Goal: Obtain resource: Download file/media

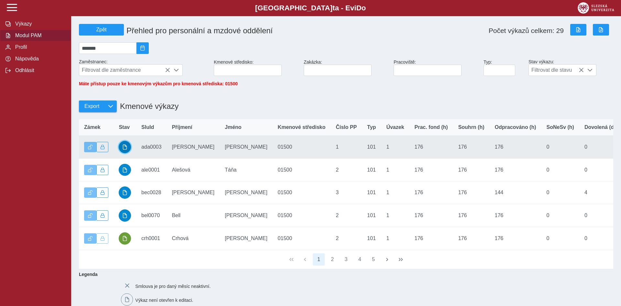
click at [119, 152] on button "button" at bounding box center [125, 147] width 12 height 12
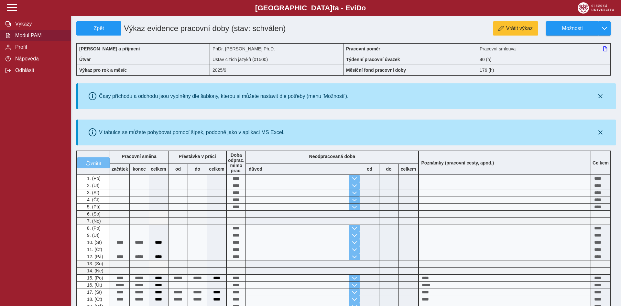
click at [28, 38] on span "Modul PAM" at bounding box center [39, 36] width 52 height 6
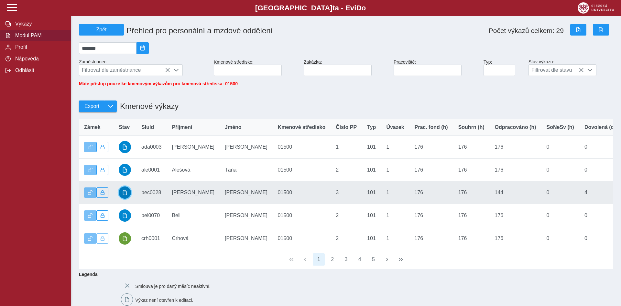
click at [124, 195] on span "button" at bounding box center [124, 192] width 5 height 5
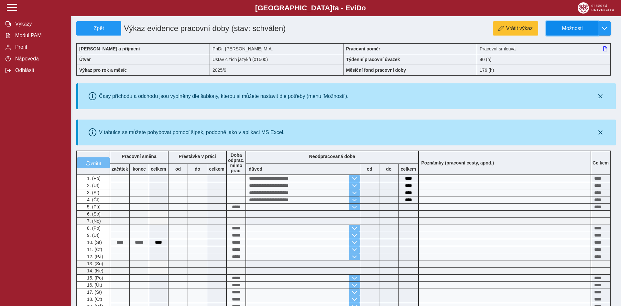
click at [582, 32] on button "Možnosti" at bounding box center [572, 28] width 52 height 14
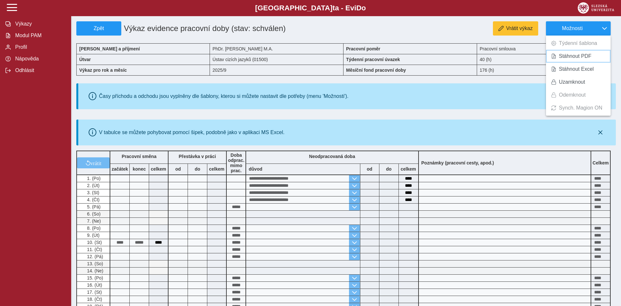
drag, startPoint x: 579, startPoint y: 55, endPoint x: 512, endPoint y: 47, distance: 67.7
click at [578, 55] on span "Stáhnout PDF" at bounding box center [575, 56] width 33 height 5
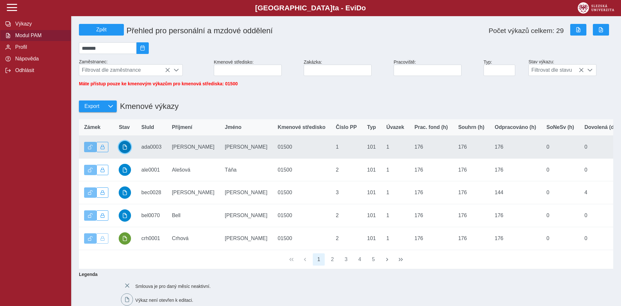
click at [131, 152] on button "button" at bounding box center [125, 147] width 12 height 12
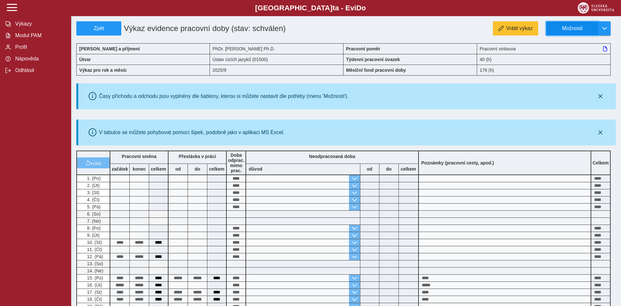
click at [590, 31] on span "Možnosti" at bounding box center [572, 29] width 42 height 6
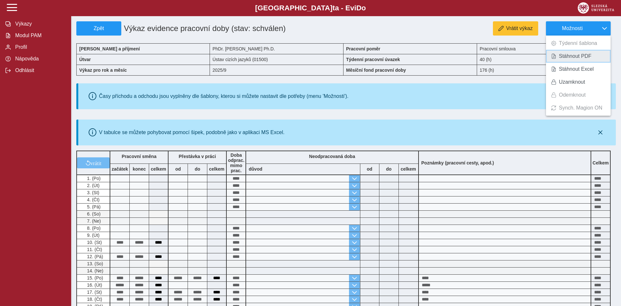
click at [586, 54] on span "Stáhnout PDF" at bounding box center [575, 56] width 33 height 5
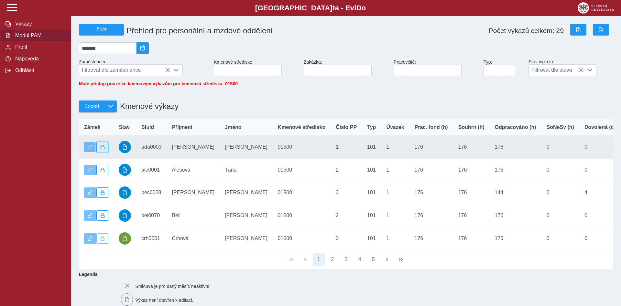
click at [106, 152] on button "button" at bounding box center [102, 147] width 12 height 10
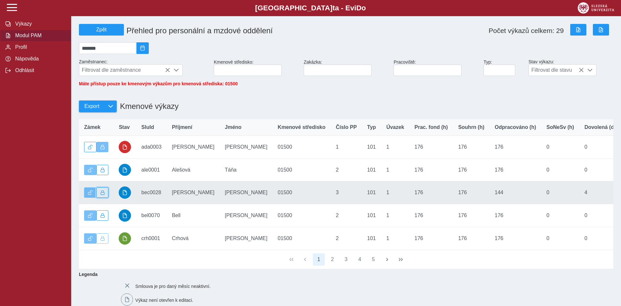
click at [104, 195] on span "button" at bounding box center [102, 192] width 5 height 5
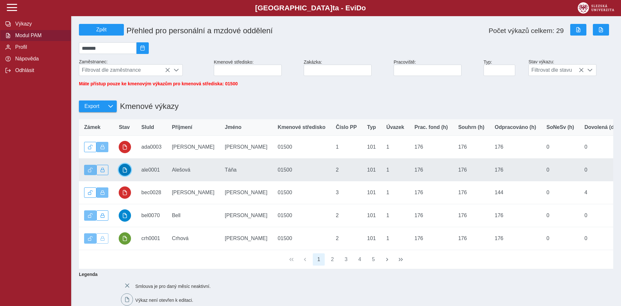
click at [124, 173] on span "button" at bounding box center [124, 169] width 5 height 5
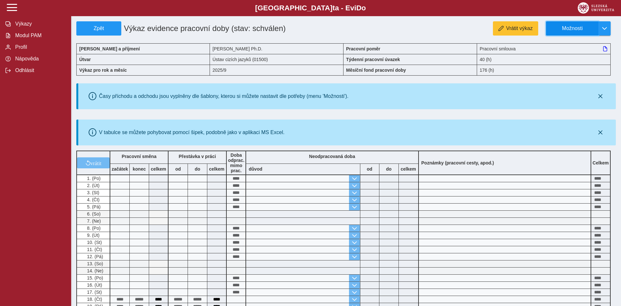
click at [577, 31] on span "Možnosti" at bounding box center [572, 29] width 42 height 6
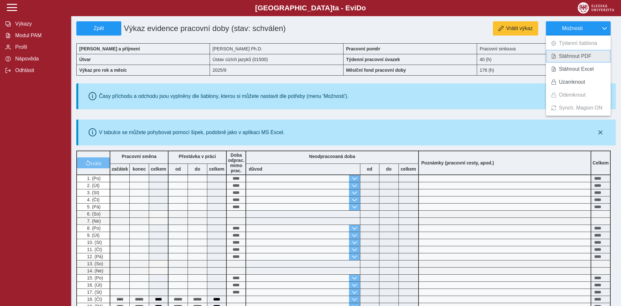
click at [573, 57] on span "Stáhnout PDF" at bounding box center [575, 56] width 33 height 5
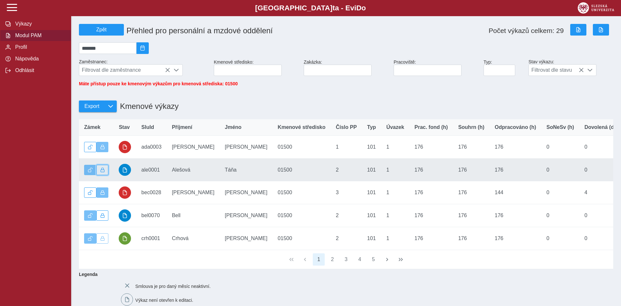
click at [104, 172] on span "button" at bounding box center [102, 170] width 5 height 5
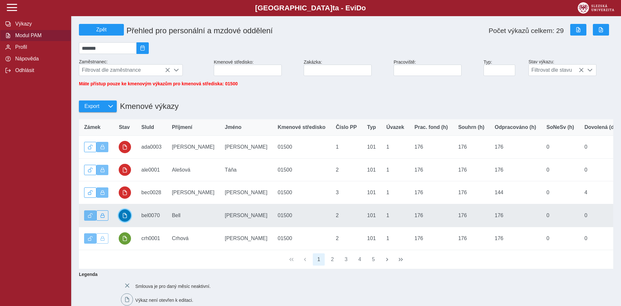
click at [124, 218] on span "button" at bounding box center [124, 215] width 5 height 5
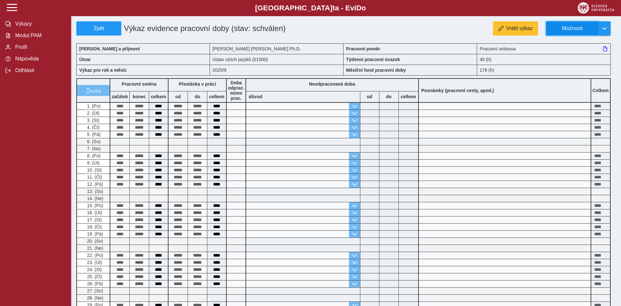
click at [578, 29] on span "Možnosti" at bounding box center [572, 29] width 42 height 6
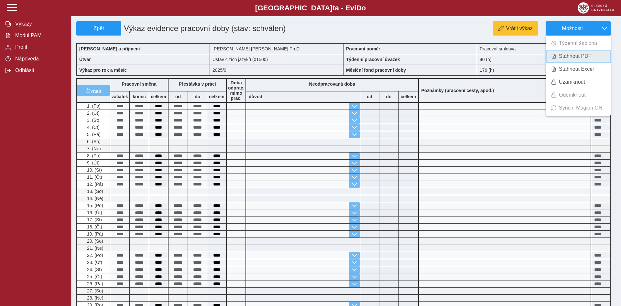
click at [577, 57] on span "Stáhnout PDF" at bounding box center [575, 56] width 33 height 5
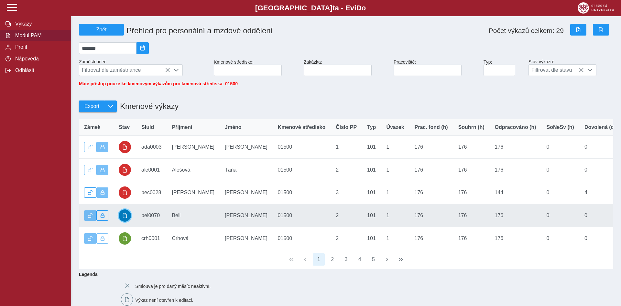
click at [127, 218] on span "button" at bounding box center [124, 215] width 5 height 5
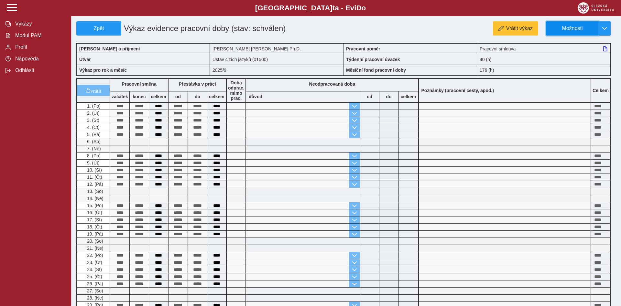
click at [570, 29] on span "Možnosti" at bounding box center [572, 29] width 42 height 6
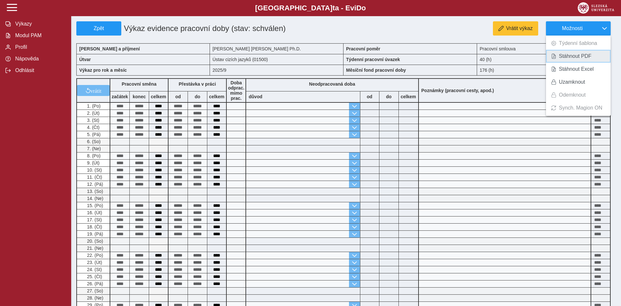
click at [564, 57] on span "Stáhnout PDF" at bounding box center [575, 56] width 33 height 5
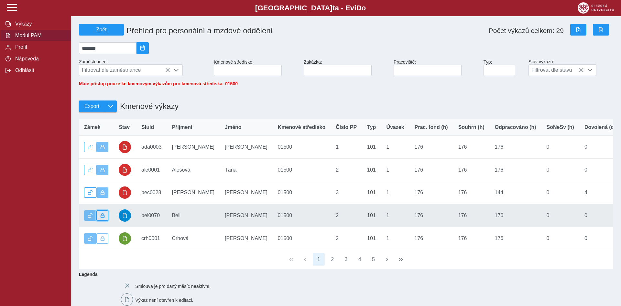
click at [100, 221] on button "button" at bounding box center [102, 215] width 12 height 10
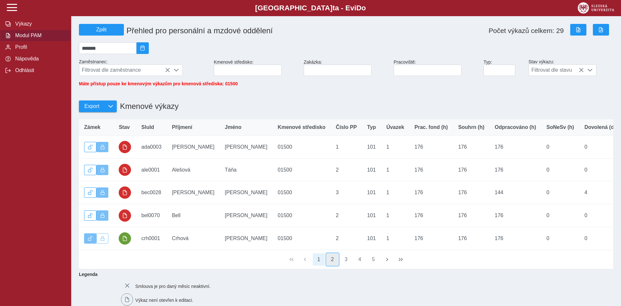
click at [336, 264] on button "2" at bounding box center [332, 260] width 12 height 12
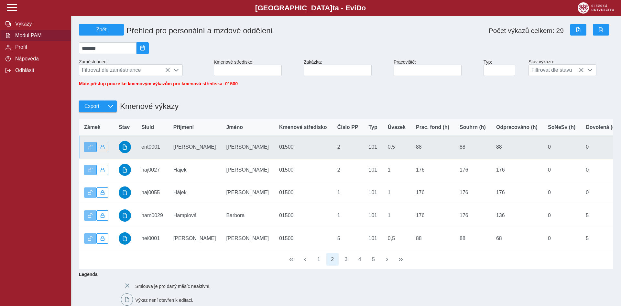
click at [152, 151] on td "SluId ent0001" at bounding box center [152, 147] width 32 height 23
click at [123, 150] on span "button" at bounding box center [124, 147] width 5 height 5
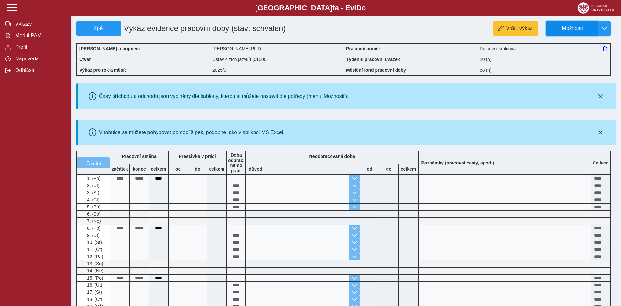
click at [579, 31] on span "Možnosti" at bounding box center [572, 29] width 42 height 6
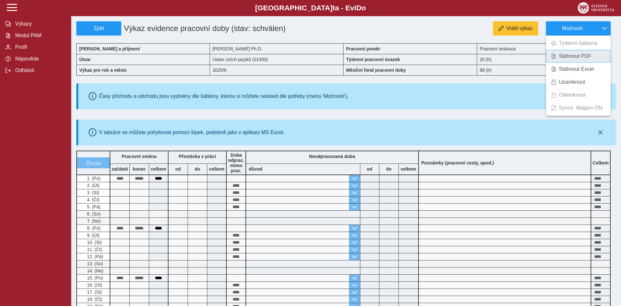
click at [579, 55] on span "Stáhnout PDF" at bounding box center [575, 56] width 33 height 5
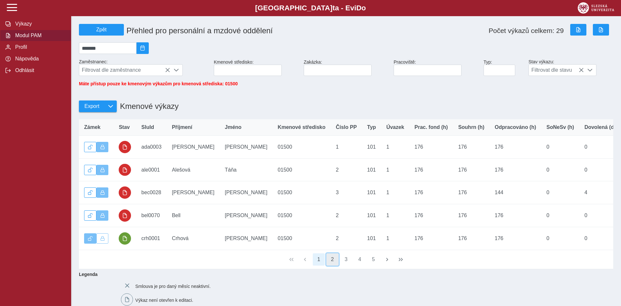
click at [330, 264] on button "2" at bounding box center [332, 260] width 12 height 12
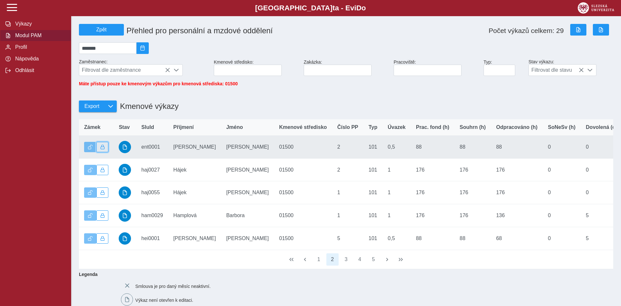
drag, startPoint x: 103, startPoint y: 151, endPoint x: 103, endPoint y: 154, distance: 3.6
click at [103, 149] on span "button" at bounding box center [102, 147] width 5 height 5
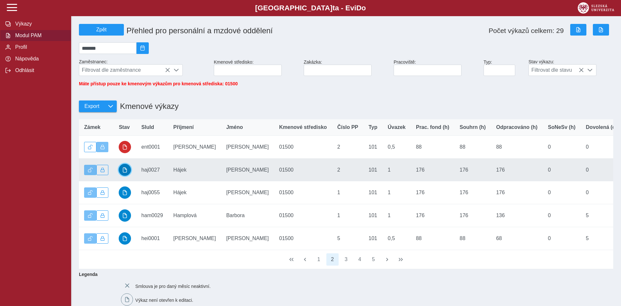
click at [121, 176] on button "button" at bounding box center [125, 170] width 12 height 12
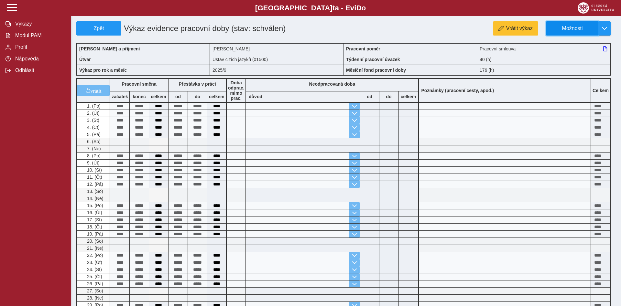
click at [588, 27] on span "Možnosti" at bounding box center [572, 29] width 42 height 6
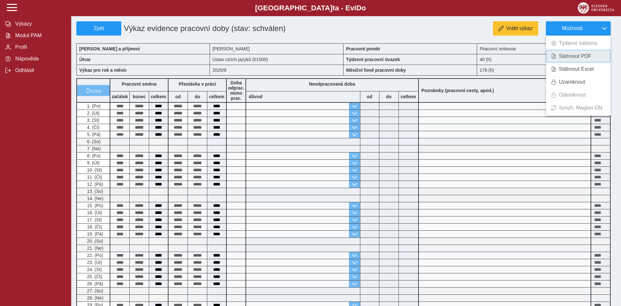
click at [570, 58] on span "Stáhnout PDF" at bounding box center [575, 56] width 33 height 5
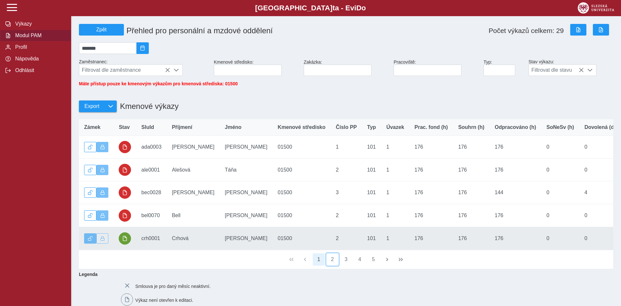
drag, startPoint x: 331, startPoint y: 265, endPoint x: 271, endPoint y: 240, distance: 64.9
click at [331, 265] on button "2" at bounding box center [332, 260] width 12 height 12
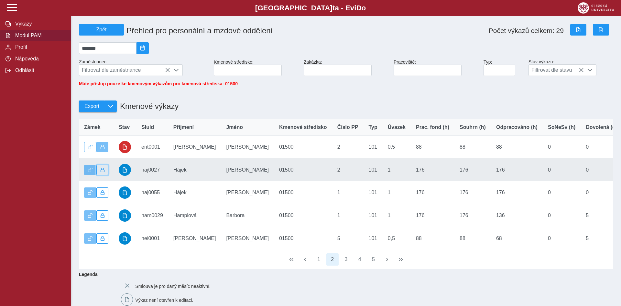
click at [102, 175] on button "button" at bounding box center [102, 170] width 12 height 10
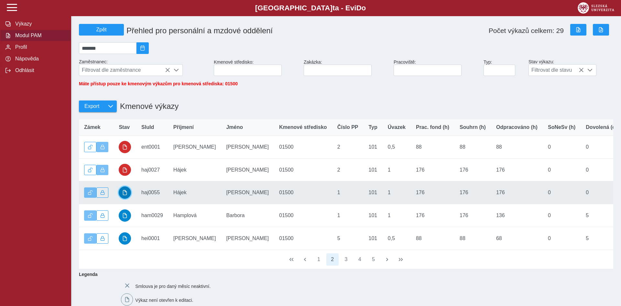
click at [124, 195] on span "button" at bounding box center [124, 192] width 5 height 5
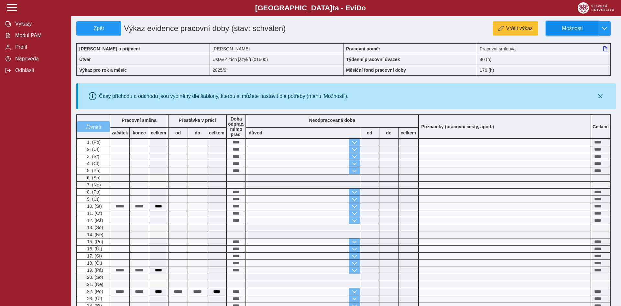
click at [598, 26] on button "Možnosti" at bounding box center [572, 28] width 52 height 14
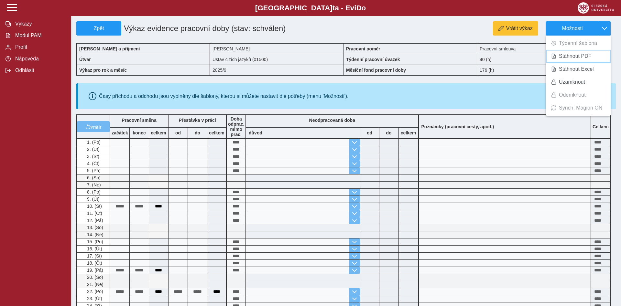
drag, startPoint x: 573, startPoint y: 56, endPoint x: 505, endPoint y: 59, distance: 67.3
click at [573, 56] on span "Stáhnout PDF" at bounding box center [575, 56] width 33 height 5
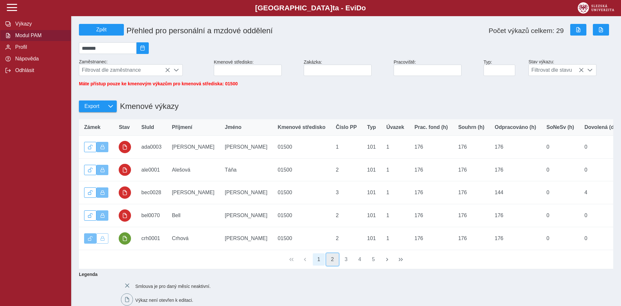
click at [331, 266] on button "2" at bounding box center [332, 260] width 12 height 12
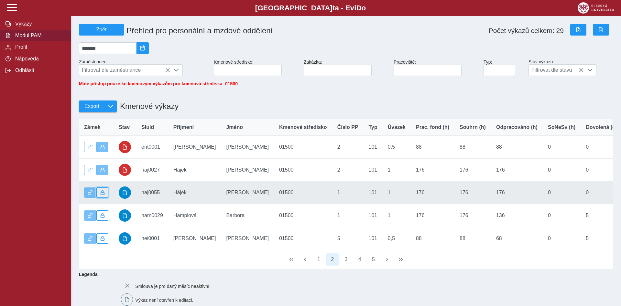
drag, startPoint x: 104, startPoint y: 200, endPoint x: 114, endPoint y: 206, distance: 12.0
click at [103, 198] on button "button" at bounding box center [102, 193] width 12 height 10
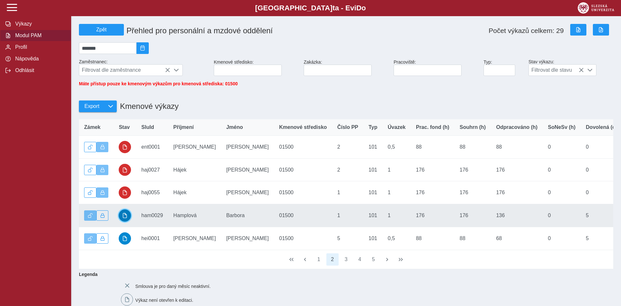
click at [126, 218] on span "button" at bounding box center [124, 215] width 5 height 5
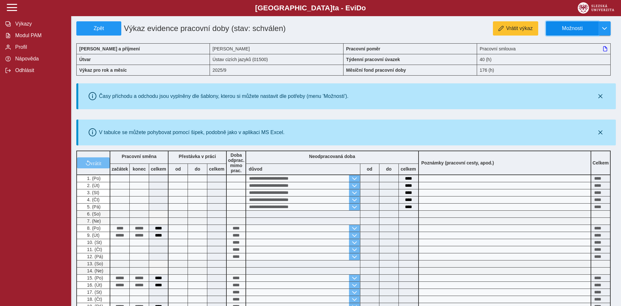
click at [570, 28] on span "Možnosti" at bounding box center [572, 29] width 42 height 6
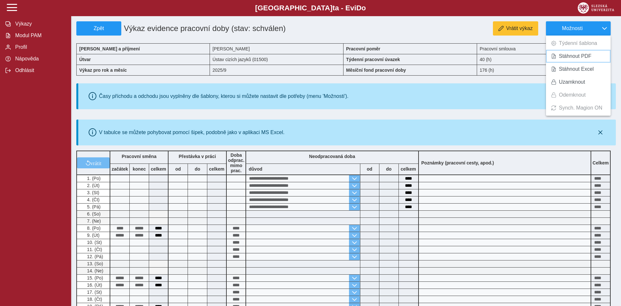
drag, startPoint x: 570, startPoint y: 57, endPoint x: 391, endPoint y: 89, distance: 181.9
click at [570, 58] on span "Stáhnout PDF" at bounding box center [575, 56] width 33 height 5
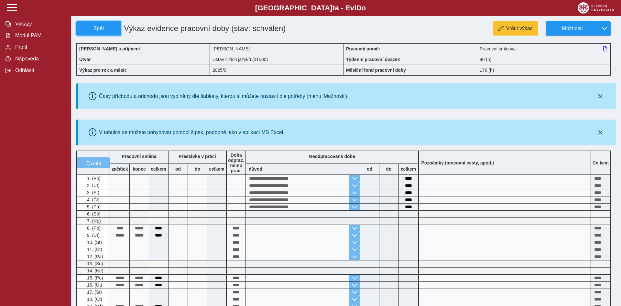
drag, startPoint x: 111, startPoint y: 28, endPoint x: 11, endPoint y: 32, distance: 100.3
click at [110, 28] on span "Zpět" at bounding box center [98, 29] width 39 height 6
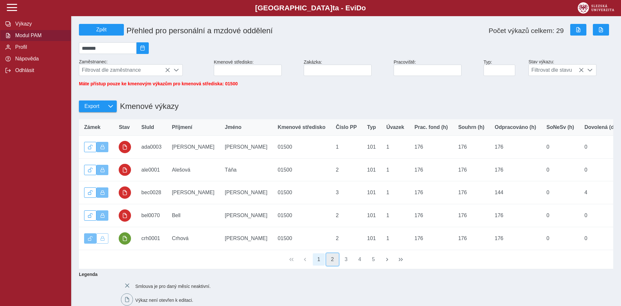
click at [331, 264] on button "2" at bounding box center [332, 260] width 12 height 12
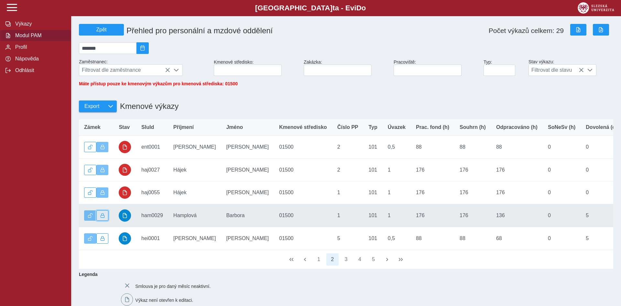
click at [105, 221] on button "button" at bounding box center [102, 215] width 12 height 10
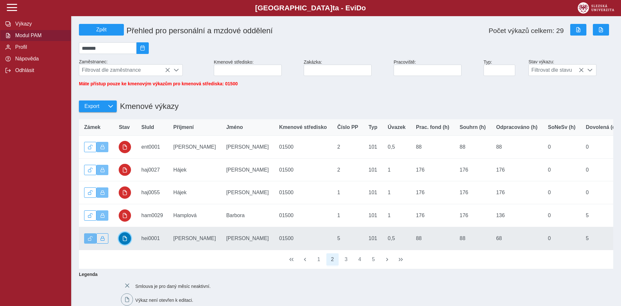
click at [127, 241] on span "button" at bounding box center [124, 238] width 5 height 5
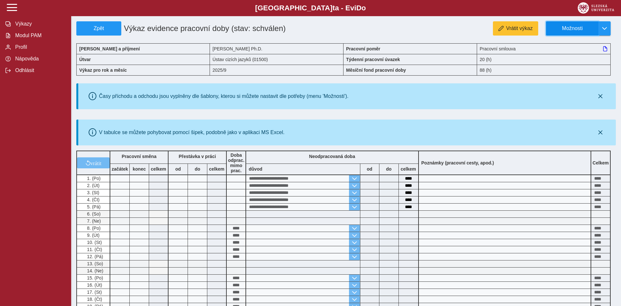
click at [573, 31] on span "Možnosti" at bounding box center [572, 29] width 42 height 6
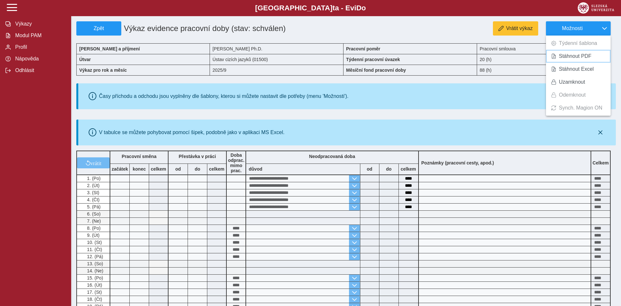
drag, startPoint x: 570, startPoint y: 56, endPoint x: 394, endPoint y: 63, distance: 176.7
click at [566, 56] on span "Stáhnout PDF" at bounding box center [575, 56] width 33 height 5
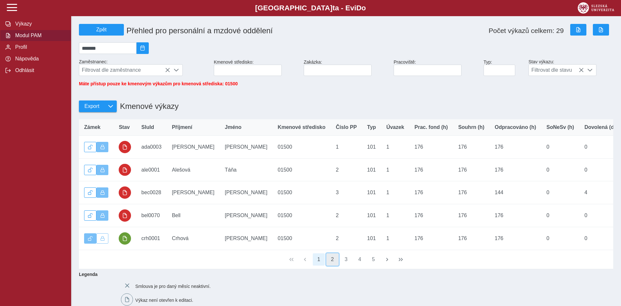
click at [332, 262] on button "2" at bounding box center [332, 260] width 12 height 12
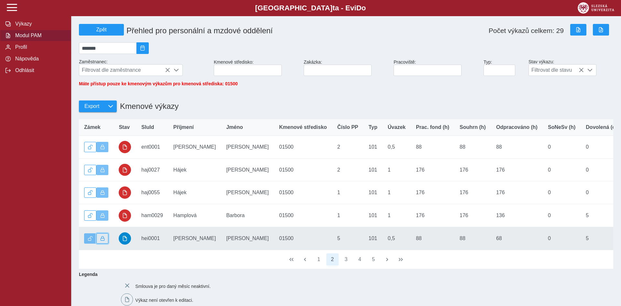
click at [100, 243] on button "button" at bounding box center [102, 238] width 12 height 10
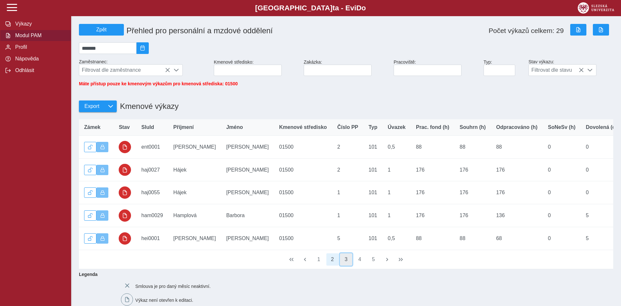
click at [347, 265] on button "3" at bounding box center [346, 260] width 12 height 12
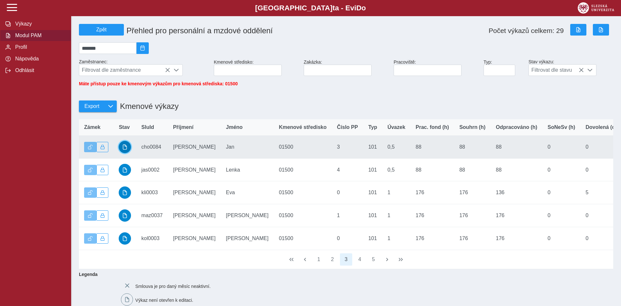
click at [127, 150] on span "button" at bounding box center [124, 147] width 5 height 5
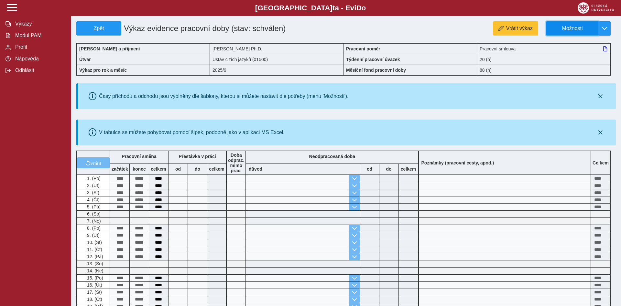
click at [573, 32] on button "Možnosti" at bounding box center [572, 28] width 52 height 14
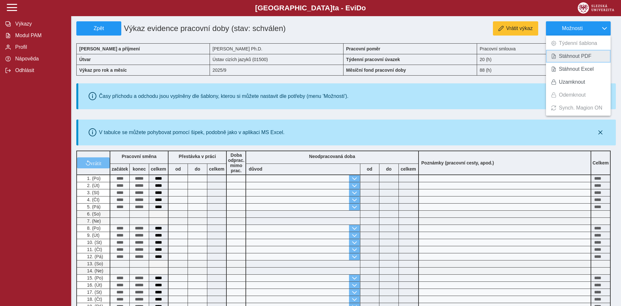
drag, startPoint x: 569, startPoint y: 57, endPoint x: 351, endPoint y: 26, distance: 220.1
click at [568, 57] on span "Stáhnout PDF" at bounding box center [575, 56] width 33 height 5
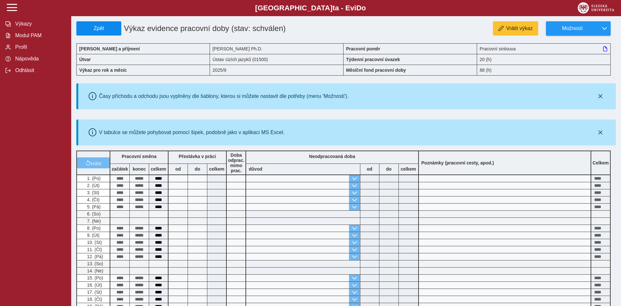
click at [103, 27] on span "Zpět" at bounding box center [98, 29] width 39 height 6
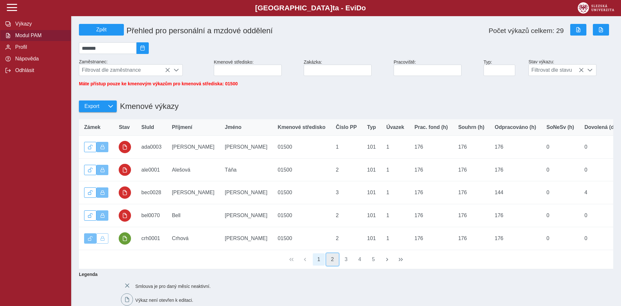
click at [334, 265] on button "2" at bounding box center [332, 260] width 12 height 12
drag, startPoint x: 347, startPoint y: 267, endPoint x: 332, endPoint y: 257, distance: 17.6
click at [346, 266] on button "3" at bounding box center [346, 260] width 12 height 12
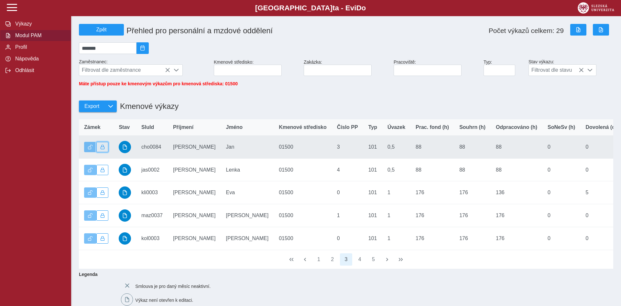
click at [104, 149] on span "button" at bounding box center [102, 147] width 5 height 5
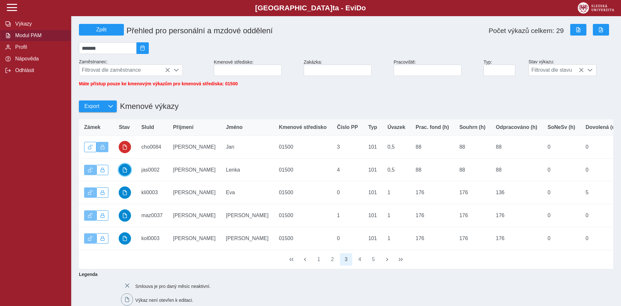
drag, startPoint x: 125, startPoint y: 176, endPoint x: 128, endPoint y: 174, distance: 3.5
click at [125, 173] on span "button" at bounding box center [124, 169] width 5 height 5
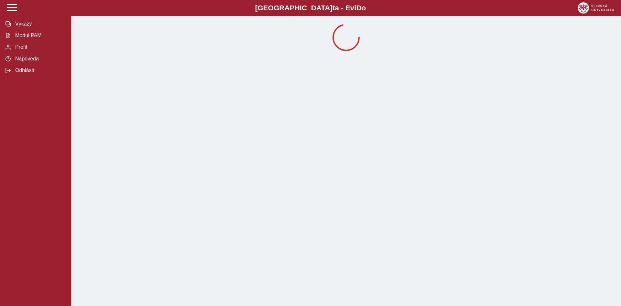
click at [606, 38] on div at bounding box center [345, 37] width 539 height 32
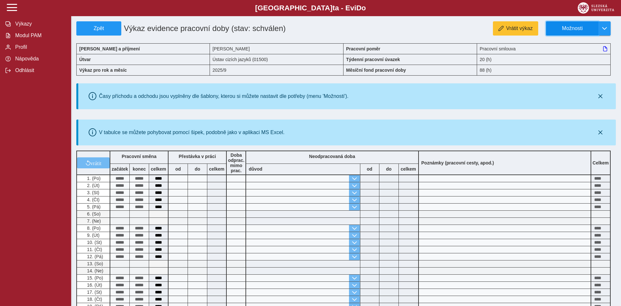
click at [574, 32] on button "Možnosti" at bounding box center [572, 28] width 52 height 14
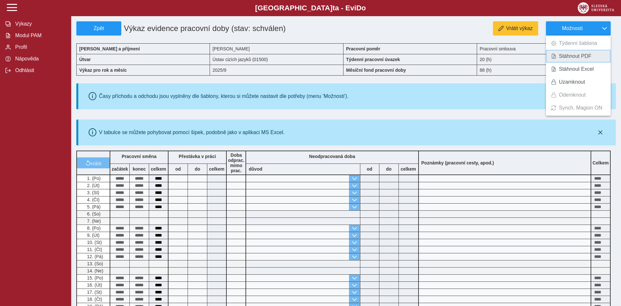
click at [572, 58] on span "Stáhnout PDF" at bounding box center [575, 56] width 33 height 5
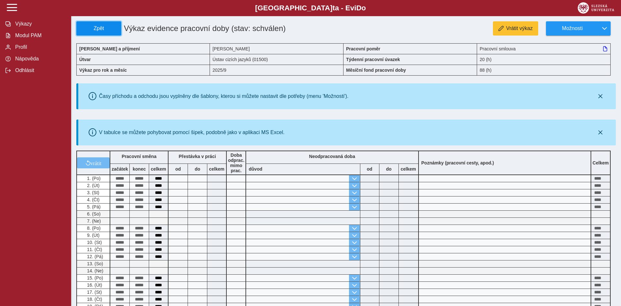
click at [103, 28] on span "Zpět" at bounding box center [98, 29] width 39 height 6
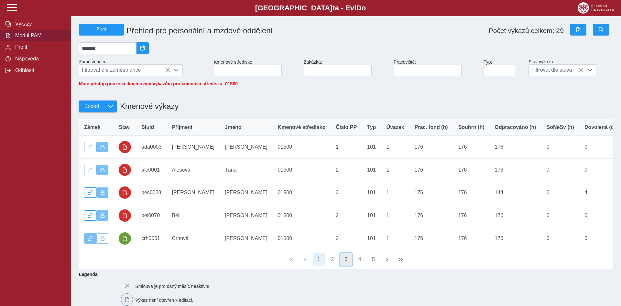
click at [347, 265] on button "3" at bounding box center [346, 260] width 12 height 12
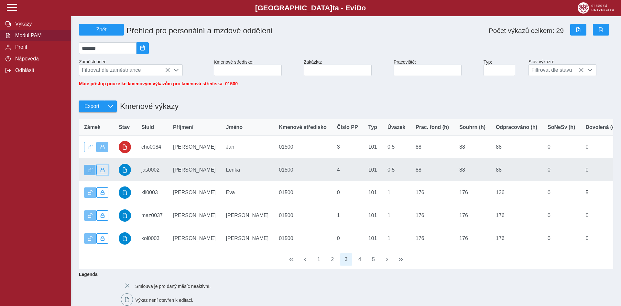
click at [103, 172] on span "button" at bounding box center [102, 170] width 5 height 5
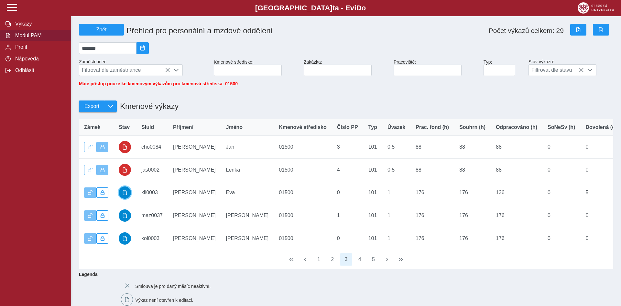
drag, startPoint x: 126, startPoint y: 196, endPoint x: 5, endPoint y: 199, distance: 120.6
click at [125, 195] on span "button" at bounding box center [124, 192] width 5 height 5
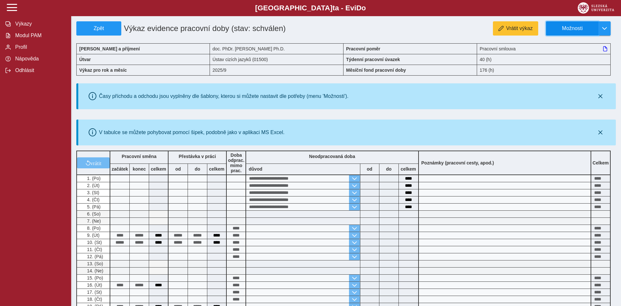
click at [575, 26] on span "Možnosti" at bounding box center [572, 29] width 42 height 6
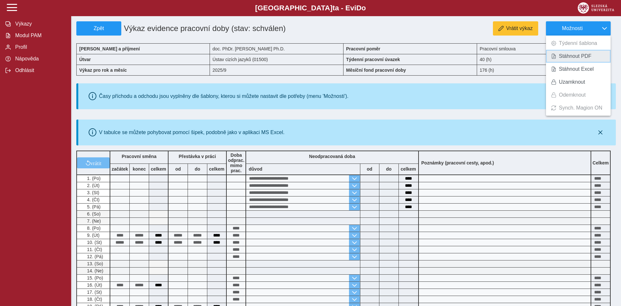
click at [569, 56] on span "Stáhnout PDF" at bounding box center [575, 56] width 33 height 5
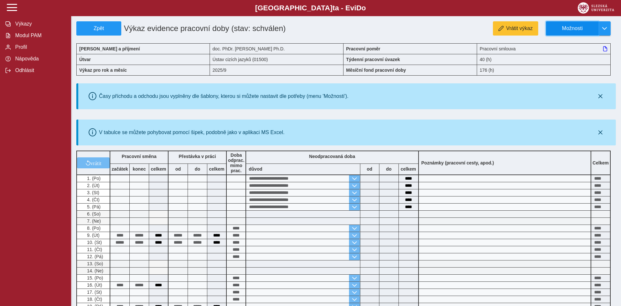
click at [580, 24] on button "Možnosti" at bounding box center [572, 28] width 52 height 14
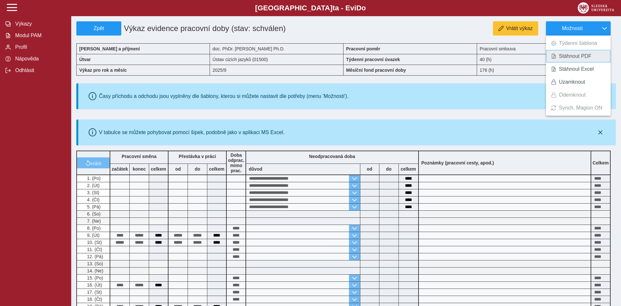
click at [579, 59] on span "Stáhnout PDF" at bounding box center [575, 56] width 33 height 5
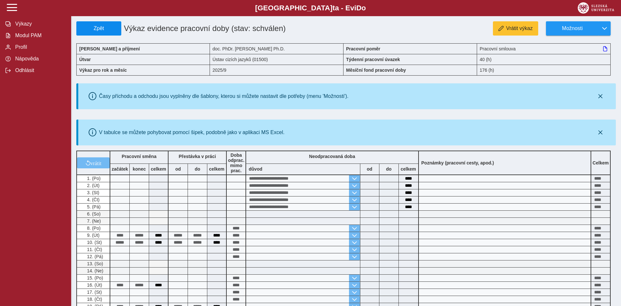
click at [93, 29] on span "Zpět" at bounding box center [98, 29] width 39 height 6
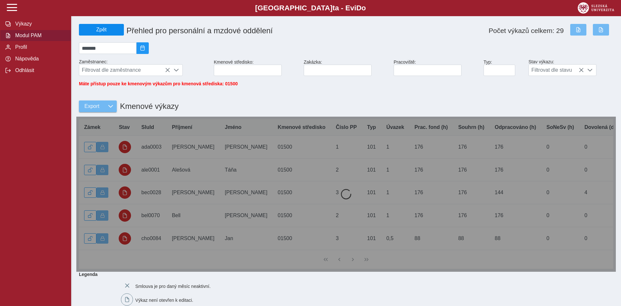
click at [96, 31] on span "Zpět" at bounding box center [101, 30] width 39 height 6
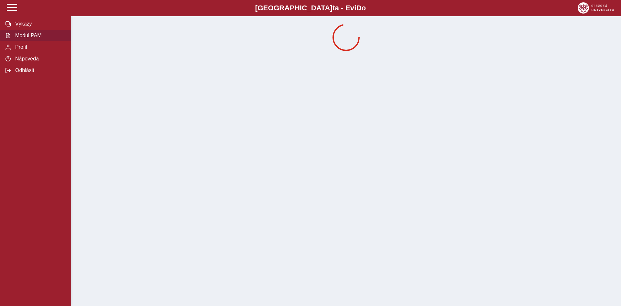
click at [41, 38] on span "Modul PAM" at bounding box center [39, 36] width 52 height 6
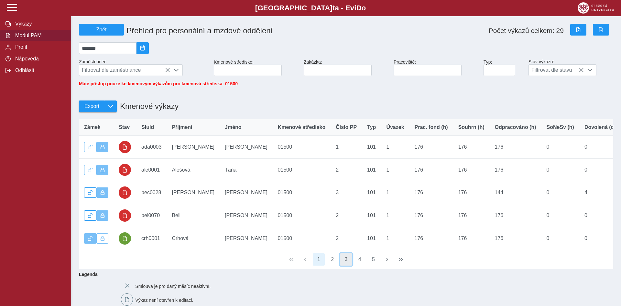
click at [351, 264] on button "3" at bounding box center [346, 260] width 12 height 12
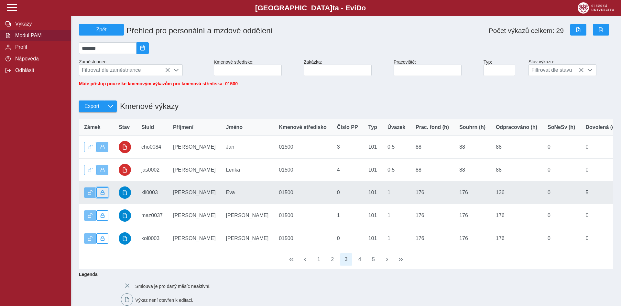
drag, startPoint x: 104, startPoint y: 198, endPoint x: 112, endPoint y: 201, distance: 8.1
click at [105, 198] on button "button" at bounding box center [102, 193] width 12 height 10
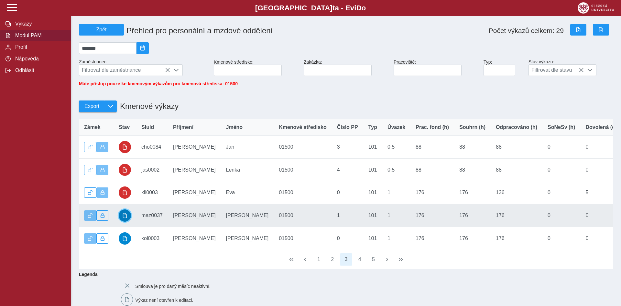
click at [124, 218] on span "button" at bounding box center [124, 215] width 5 height 5
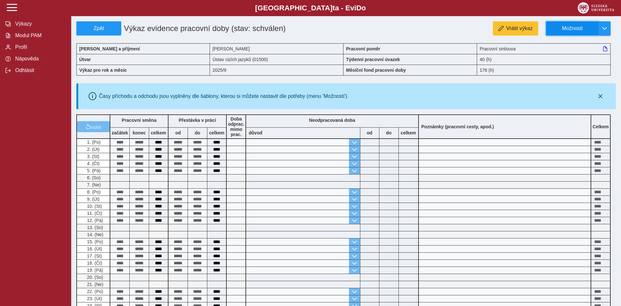
click at [577, 30] on span "Možnosti" at bounding box center [572, 29] width 42 height 6
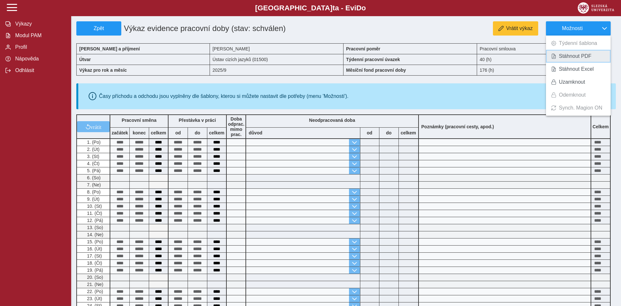
click at [575, 55] on span "Stáhnout PDF" at bounding box center [575, 56] width 33 height 5
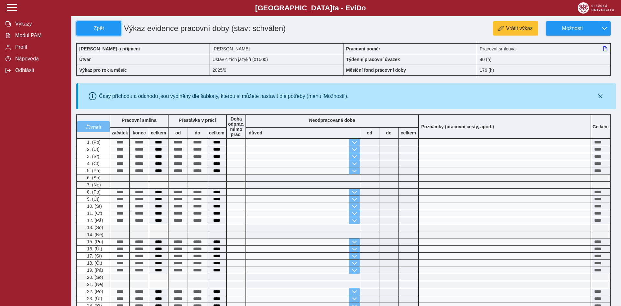
drag, startPoint x: 102, startPoint y: 27, endPoint x: 3, endPoint y: 23, distance: 98.4
click at [102, 27] on span "Zpět" at bounding box center [98, 29] width 39 height 6
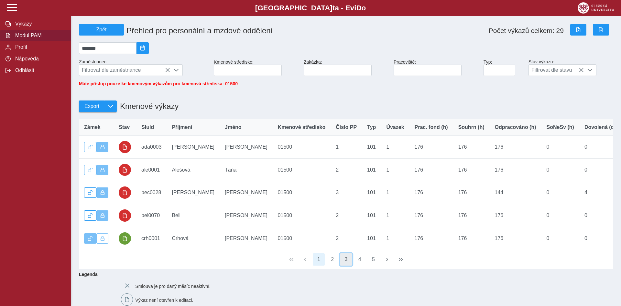
click at [350, 266] on button "3" at bounding box center [346, 260] width 12 height 12
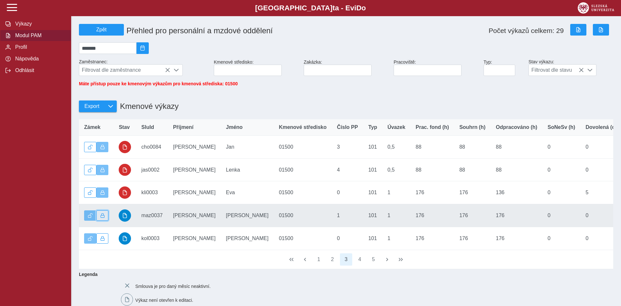
click at [103, 218] on span "button" at bounding box center [102, 215] width 5 height 5
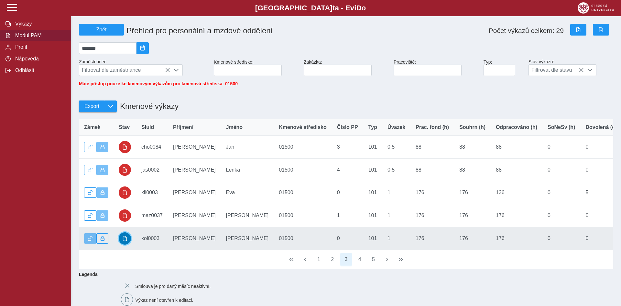
click at [127, 241] on span "button" at bounding box center [124, 238] width 5 height 5
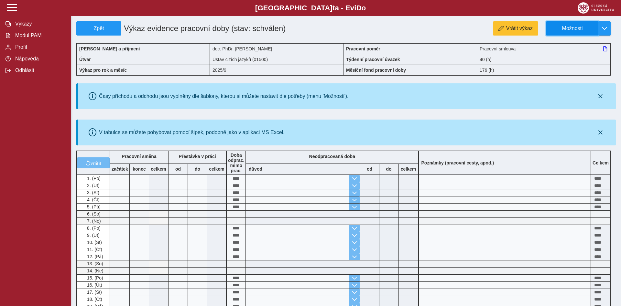
click at [564, 26] on span "Možnosti" at bounding box center [572, 29] width 42 height 6
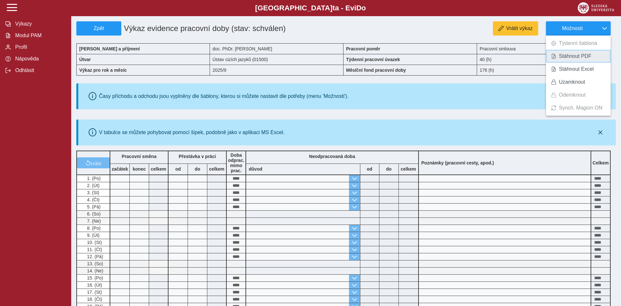
click at [568, 56] on span "Stáhnout PDF" at bounding box center [575, 56] width 33 height 5
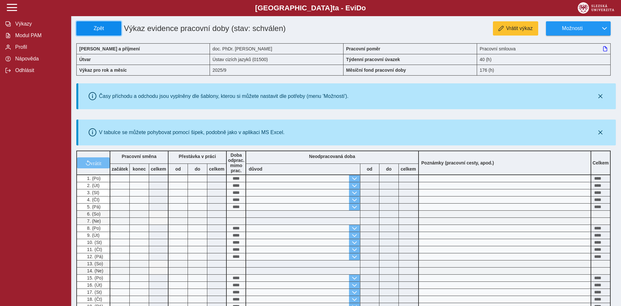
click at [94, 30] on span "Zpět" at bounding box center [98, 29] width 39 height 6
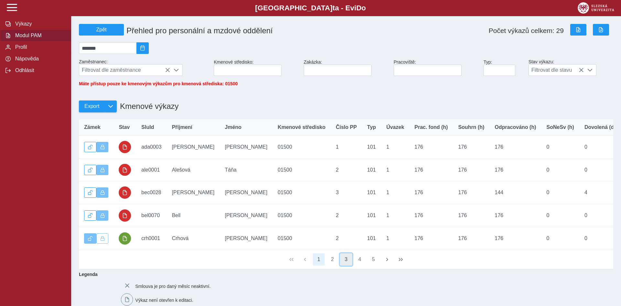
click at [349, 264] on button "3" at bounding box center [346, 260] width 12 height 12
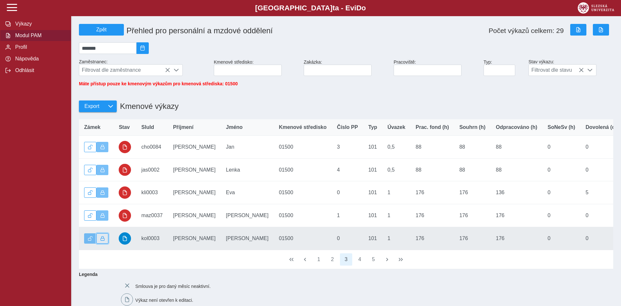
click at [105, 243] on button "button" at bounding box center [102, 238] width 12 height 10
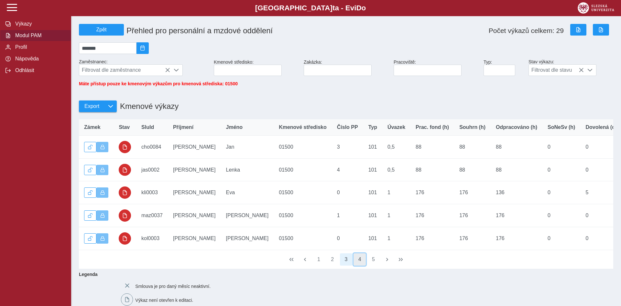
click at [362, 266] on button "4" at bounding box center [359, 260] width 12 height 12
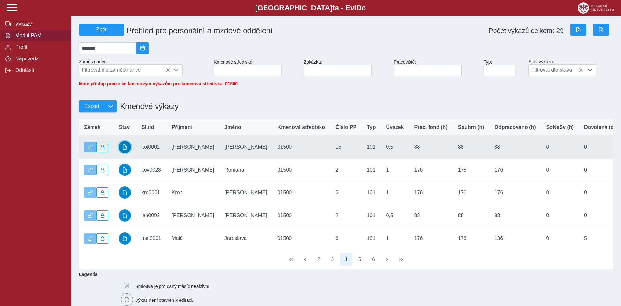
click at [124, 150] on span "button" at bounding box center [124, 147] width 5 height 5
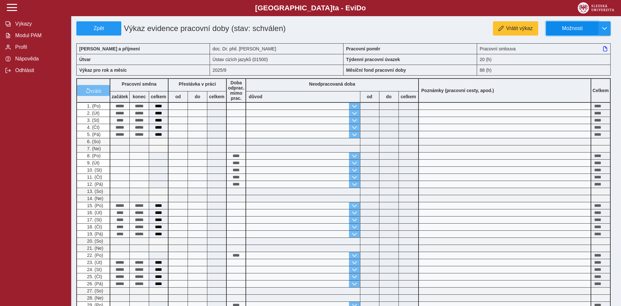
click at [577, 26] on span "Možnosti" at bounding box center [572, 29] width 42 height 6
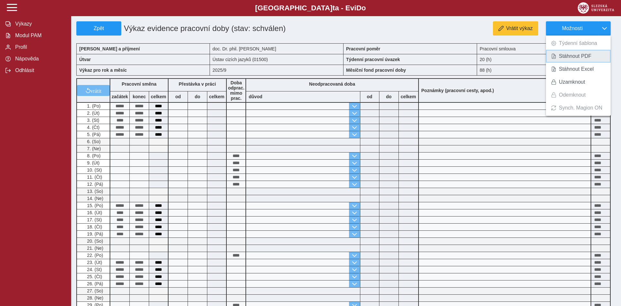
click at [578, 58] on span "Stáhnout PDF" at bounding box center [575, 56] width 33 height 5
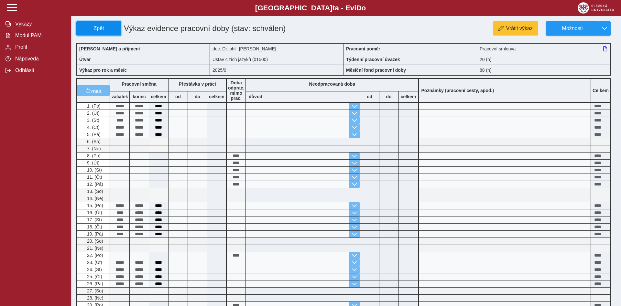
click at [101, 28] on span "Zpět" at bounding box center [98, 29] width 39 height 6
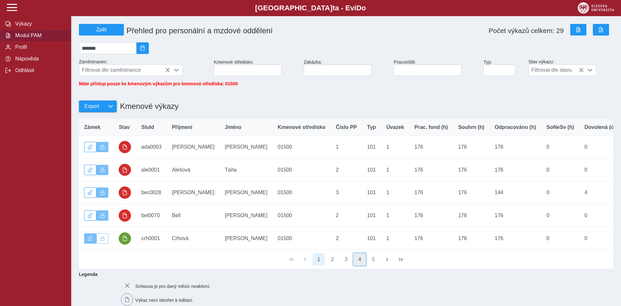
click at [366, 263] on button "4" at bounding box center [359, 260] width 12 height 12
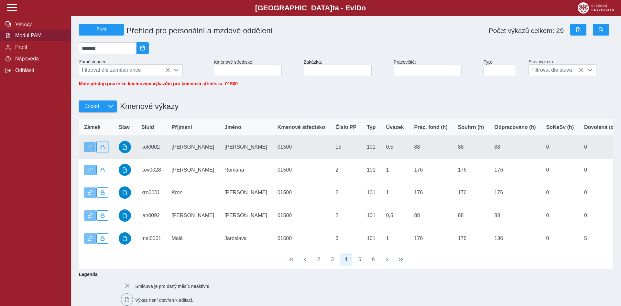
drag, startPoint x: 100, startPoint y: 150, endPoint x: 116, endPoint y: 166, distance: 22.9
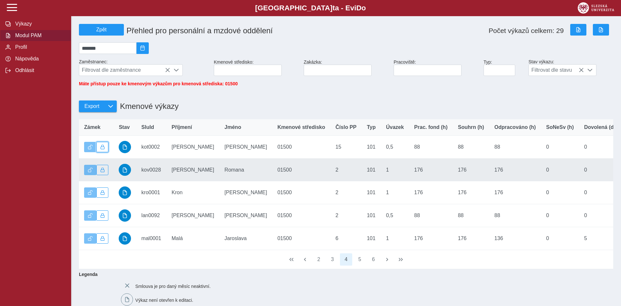
click at [100, 151] on button "button" at bounding box center [102, 147] width 12 height 10
click at [127, 176] on button "button" at bounding box center [125, 170] width 12 height 12
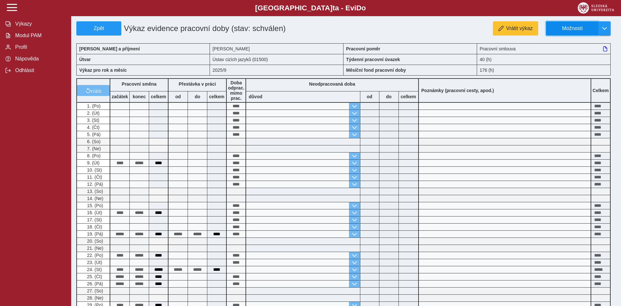
click at [568, 26] on span "Možnosti" at bounding box center [572, 29] width 42 height 6
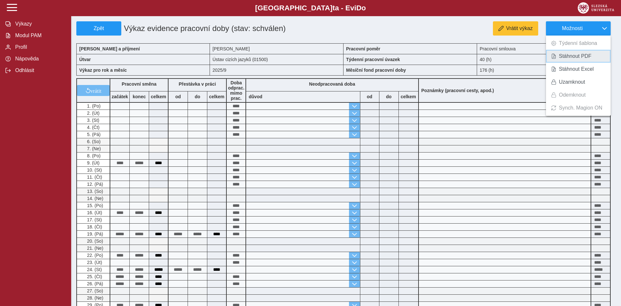
click at [571, 57] on span "Stáhnout PDF" at bounding box center [575, 56] width 33 height 5
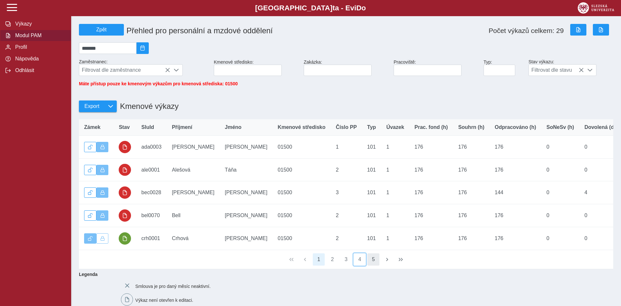
click at [357, 266] on button "4" at bounding box center [359, 260] width 12 height 12
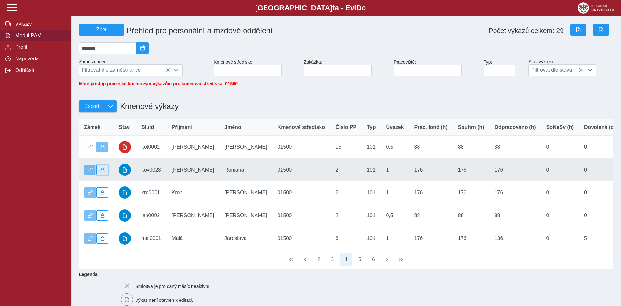
click at [105, 175] on button "button" at bounding box center [102, 170] width 12 height 10
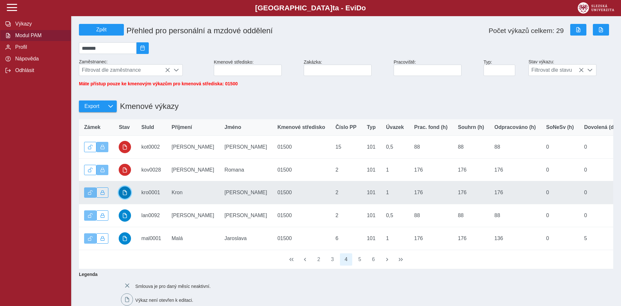
click at [129, 198] on button "button" at bounding box center [125, 193] width 12 height 12
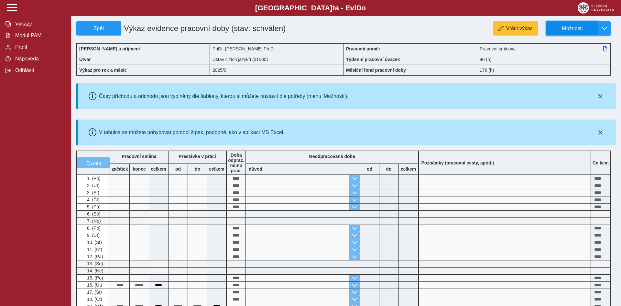
click at [590, 26] on span "Možnosti" at bounding box center [572, 29] width 42 height 6
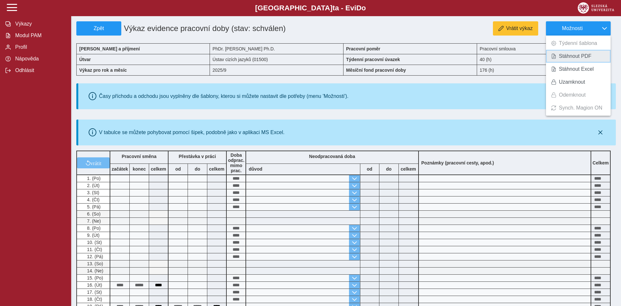
drag, startPoint x: 585, startPoint y: 52, endPoint x: 582, endPoint y: 52, distance: 3.2
click at [583, 54] on link "Stáhnout PDF" at bounding box center [578, 56] width 65 height 13
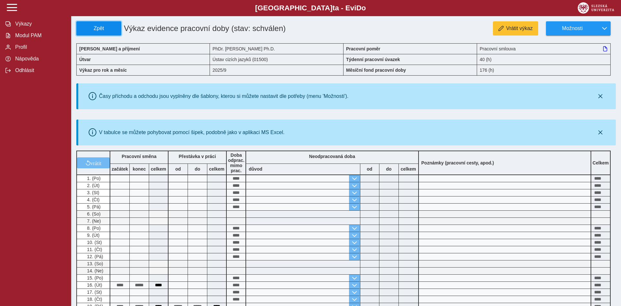
click at [109, 32] on button "Zpět" at bounding box center [98, 28] width 45 height 14
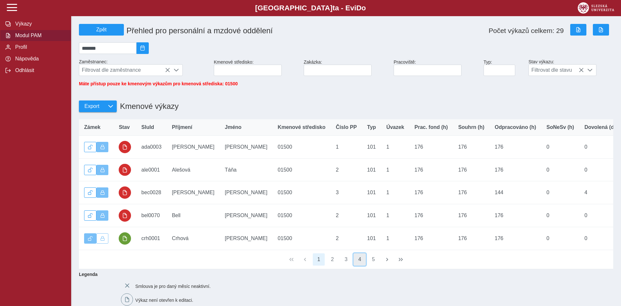
click at [356, 266] on button "4" at bounding box center [359, 260] width 12 height 12
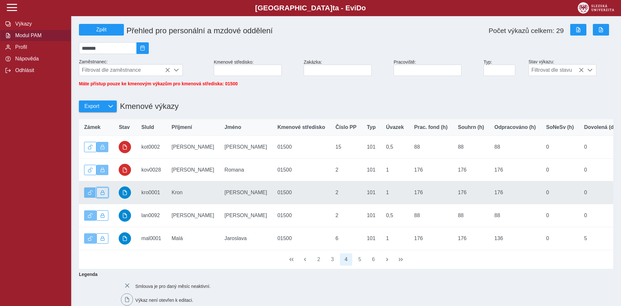
drag, startPoint x: 102, startPoint y: 196, endPoint x: 105, endPoint y: 200, distance: 4.8
click at [102, 195] on span "button" at bounding box center [102, 192] width 5 height 5
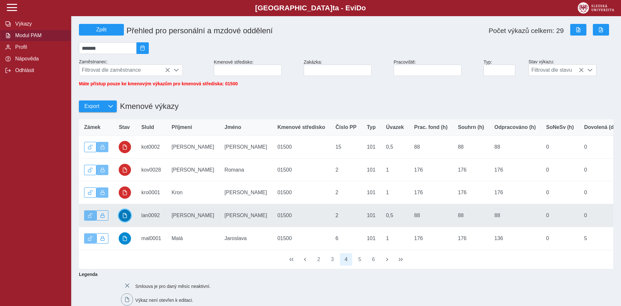
click at [129, 222] on button "button" at bounding box center [125, 216] width 12 height 12
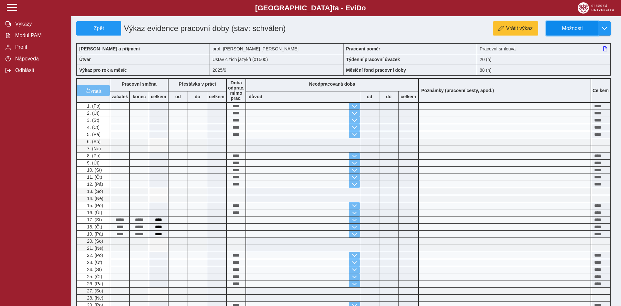
click at [567, 29] on span "Možnosti" at bounding box center [572, 29] width 42 height 6
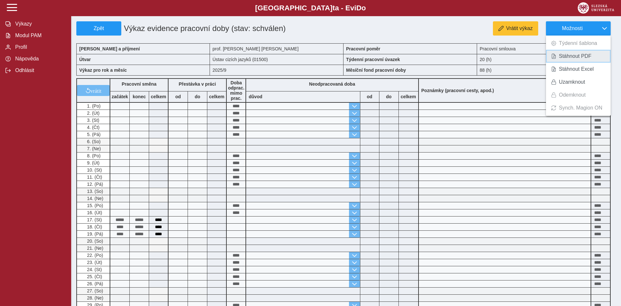
drag, startPoint x: 570, startPoint y: 58, endPoint x: 576, endPoint y: 30, distance: 28.4
click at [569, 58] on span "Stáhnout PDF" at bounding box center [575, 56] width 33 height 5
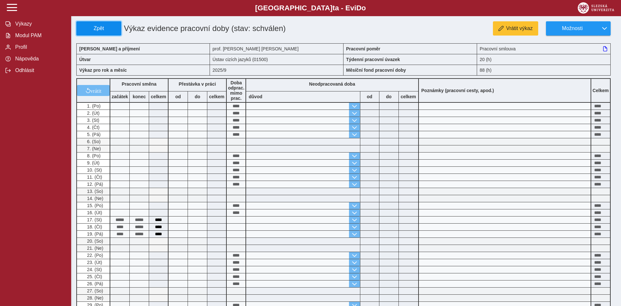
click at [105, 28] on span "Zpět" at bounding box center [98, 29] width 39 height 6
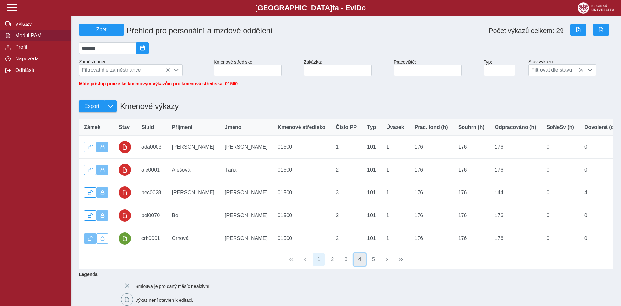
click at [360, 266] on button "4" at bounding box center [359, 260] width 12 height 12
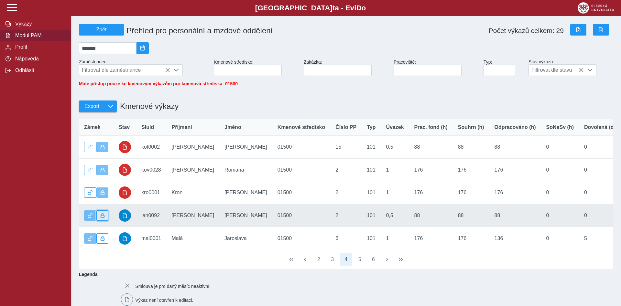
click at [106, 221] on button "button" at bounding box center [102, 215] width 12 height 10
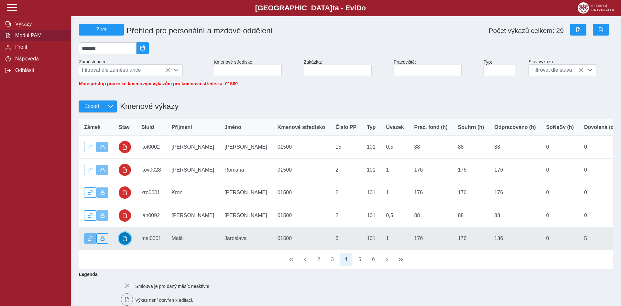
click at [129, 245] on button "button" at bounding box center [125, 238] width 12 height 12
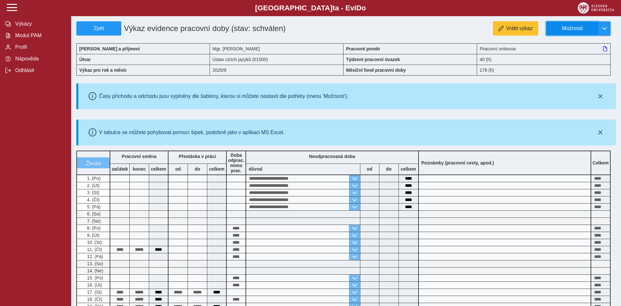
click at [564, 27] on span "Možnosti" at bounding box center [572, 29] width 42 height 6
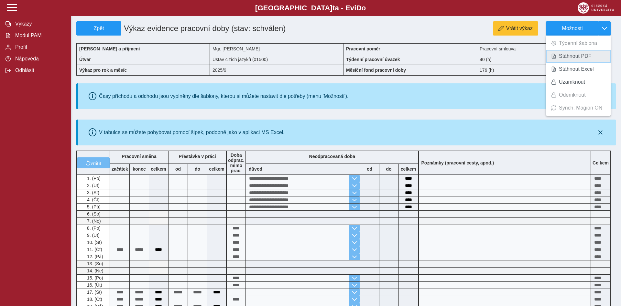
click at [568, 58] on span "Stáhnout PDF" at bounding box center [575, 56] width 33 height 5
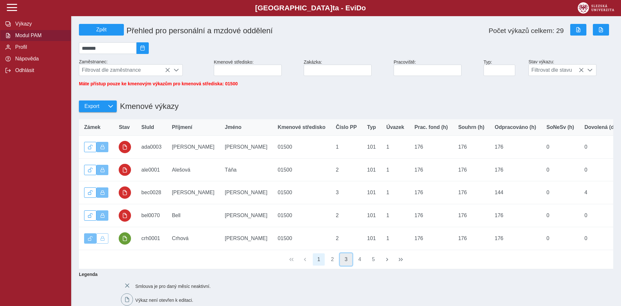
click at [349, 266] on button "3" at bounding box center [346, 260] width 12 height 12
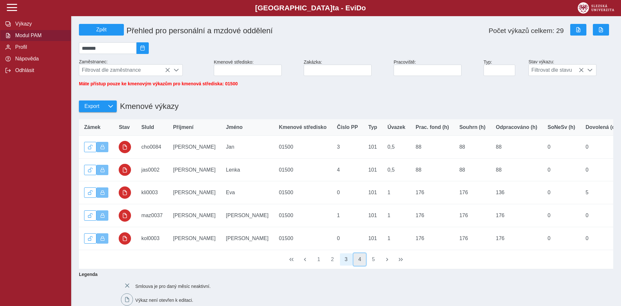
click at [361, 266] on button "4" at bounding box center [359, 260] width 12 height 12
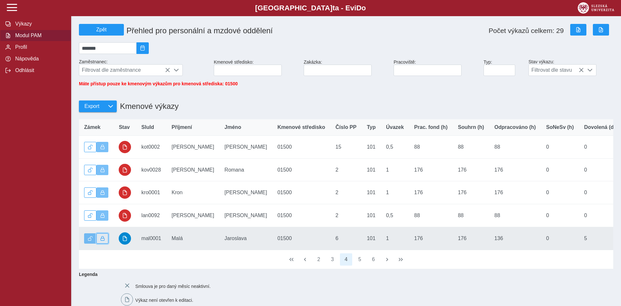
click at [101, 241] on span "button" at bounding box center [102, 238] width 5 height 5
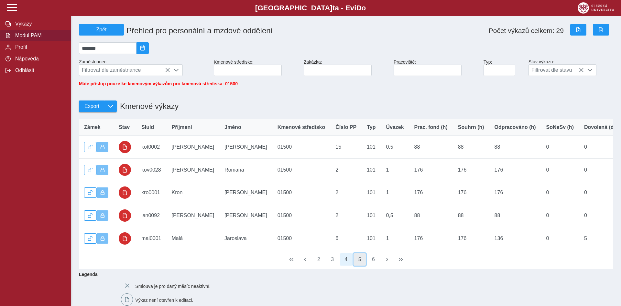
click at [361, 265] on button "5" at bounding box center [359, 260] width 12 height 12
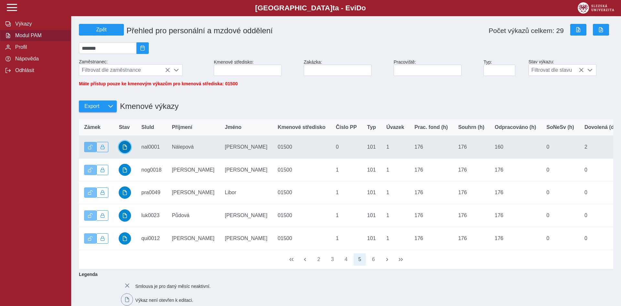
click at [127, 150] on span "button" at bounding box center [124, 147] width 5 height 5
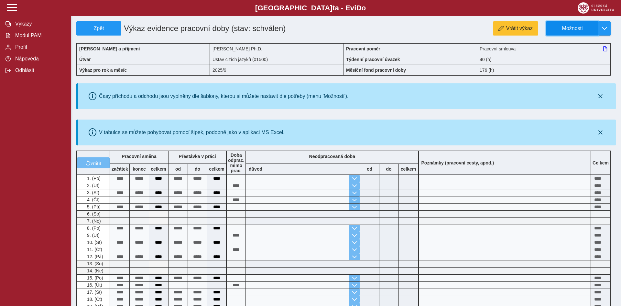
click at [577, 29] on span "Možnosti" at bounding box center [572, 29] width 42 height 6
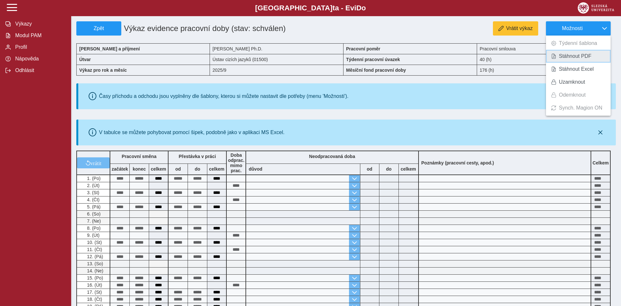
click at [581, 59] on span "Stáhnout PDF" at bounding box center [575, 56] width 33 height 5
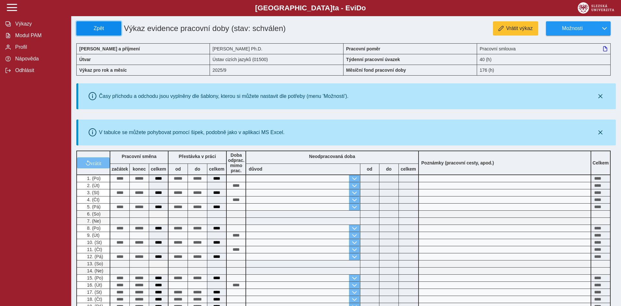
click at [105, 29] on span "Zpět" at bounding box center [98, 29] width 39 height 6
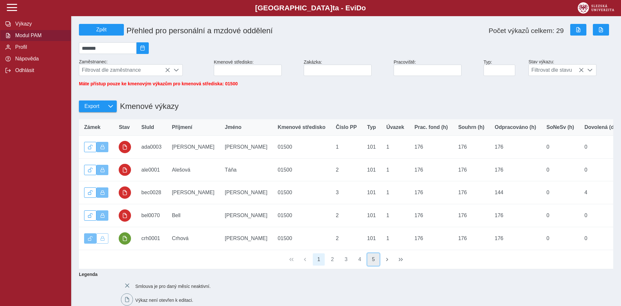
click at [370, 264] on button "5" at bounding box center [373, 260] width 12 height 12
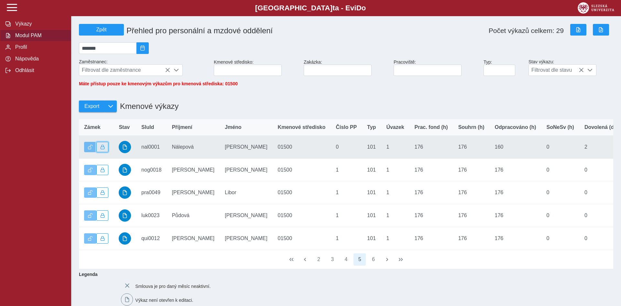
click at [102, 149] on span "button" at bounding box center [102, 147] width 5 height 5
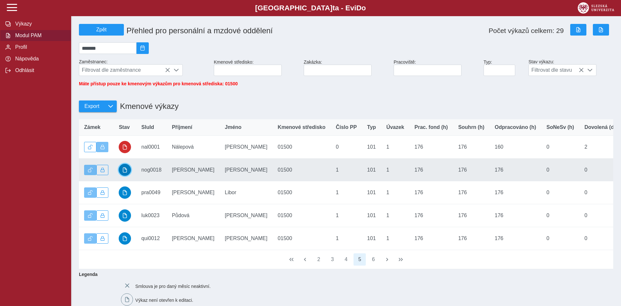
click at [125, 173] on span "button" at bounding box center [124, 169] width 5 height 5
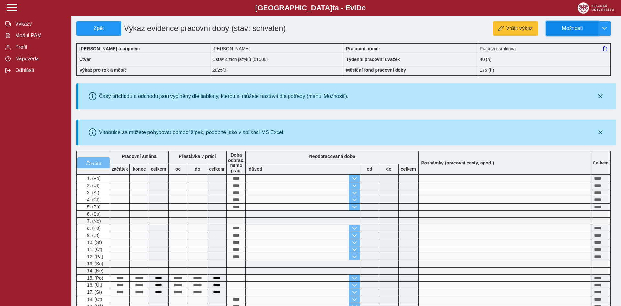
click at [576, 23] on button "Možnosti" at bounding box center [572, 28] width 52 height 14
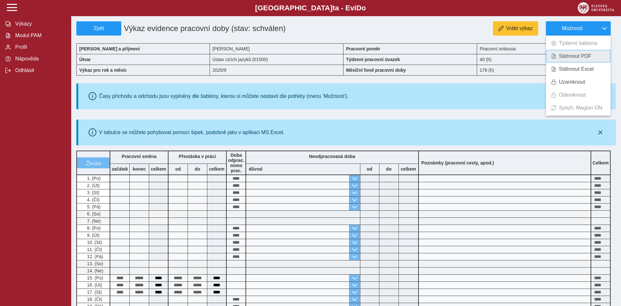
click at [576, 54] on span "Stáhnout PDF" at bounding box center [575, 56] width 33 height 5
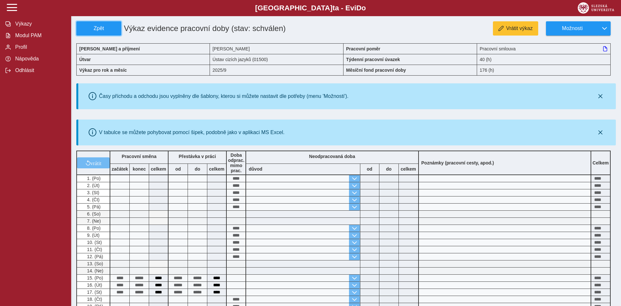
drag, startPoint x: 102, startPoint y: 28, endPoint x: 116, endPoint y: 1, distance: 30.8
click at [102, 28] on span "Zpět" at bounding box center [98, 29] width 39 height 6
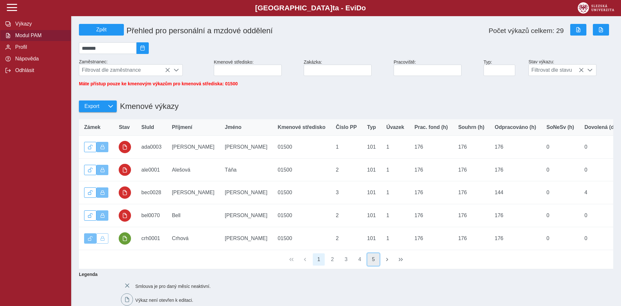
click at [374, 264] on button "5" at bounding box center [373, 260] width 12 height 12
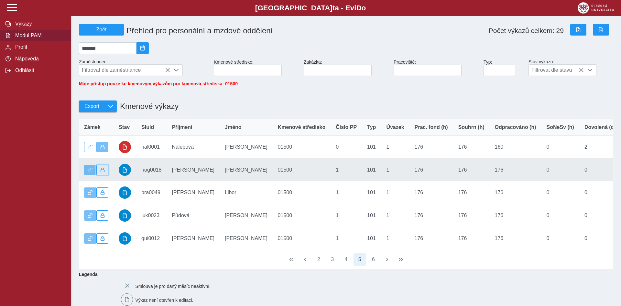
click at [103, 172] on span "button" at bounding box center [102, 170] width 5 height 5
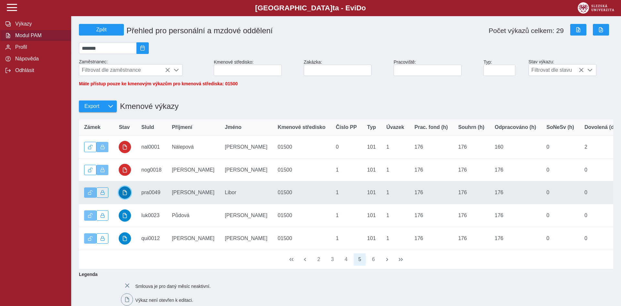
click at [125, 195] on span "button" at bounding box center [124, 192] width 5 height 5
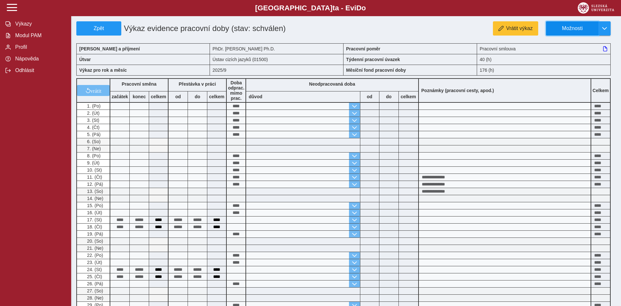
click at [584, 28] on span "Možnosti" at bounding box center [572, 29] width 42 height 6
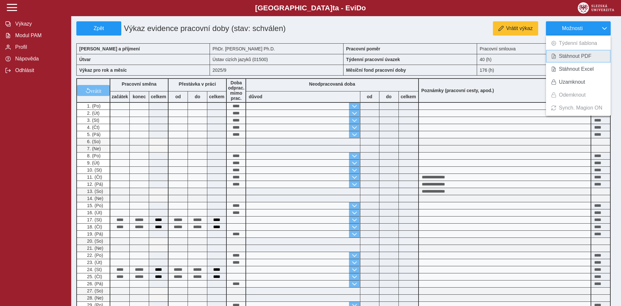
click at [582, 55] on span "Stáhnout PDF" at bounding box center [575, 56] width 33 height 5
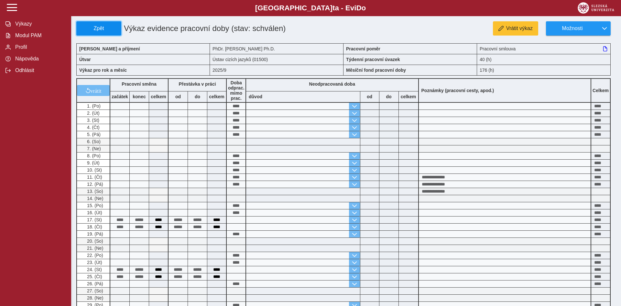
click at [108, 25] on button "Zpět" at bounding box center [98, 28] width 45 height 14
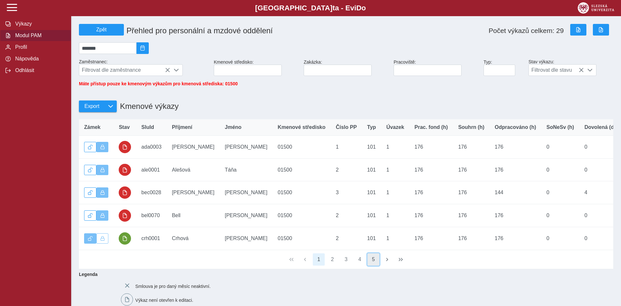
click at [372, 265] on button "5" at bounding box center [373, 260] width 12 height 12
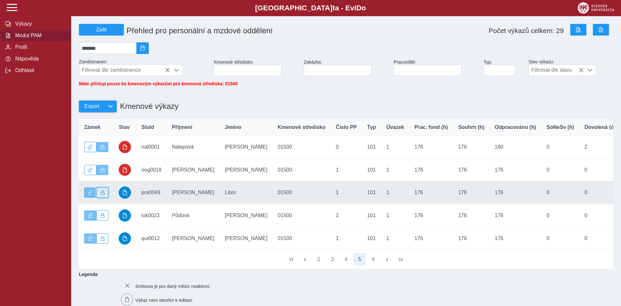
click at [104, 195] on span "button" at bounding box center [102, 192] width 5 height 5
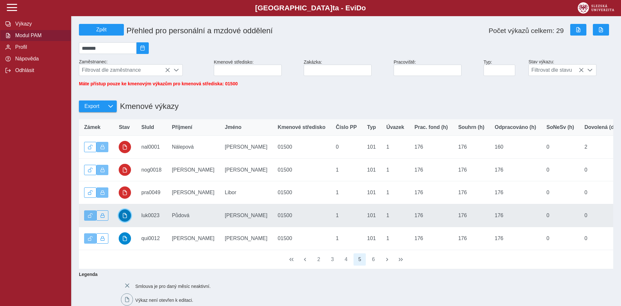
click at [126, 218] on span "button" at bounding box center [124, 215] width 5 height 5
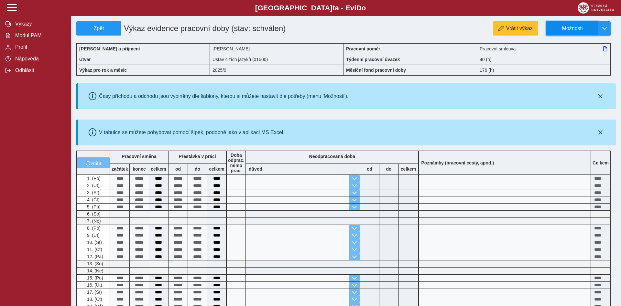
click at [568, 26] on span "Možnosti" at bounding box center [572, 29] width 42 height 6
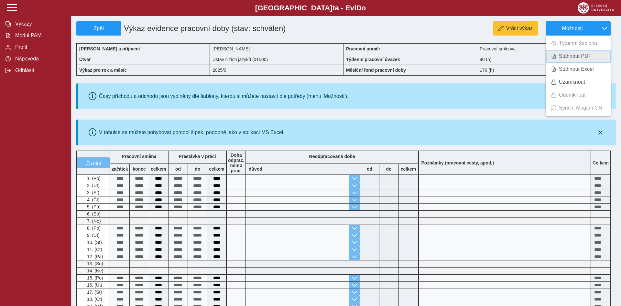
click at [563, 57] on span "Stáhnout PDF" at bounding box center [575, 56] width 33 height 5
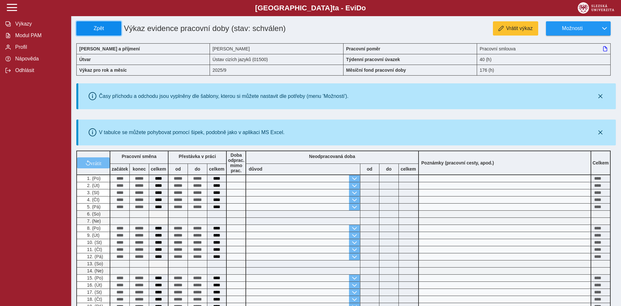
click at [97, 31] on span "Zpět" at bounding box center [98, 29] width 39 height 6
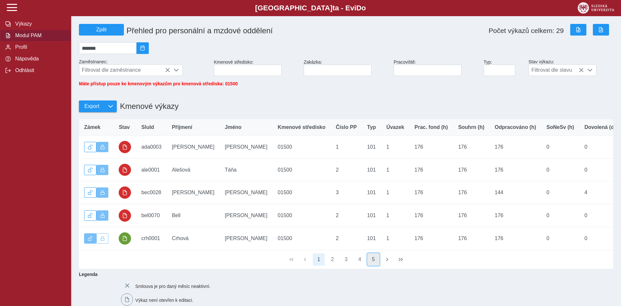
click at [376, 263] on button "5" at bounding box center [373, 260] width 12 height 12
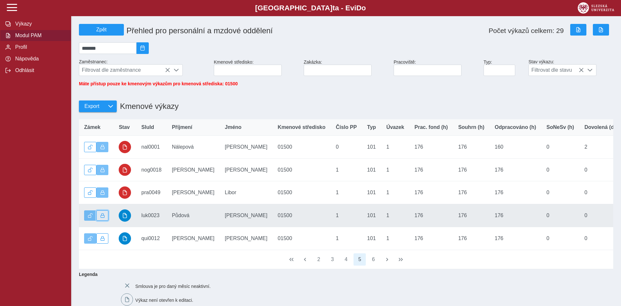
click at [102, 218] on span "button" at bounding box center [102, 215] width 5 height 5
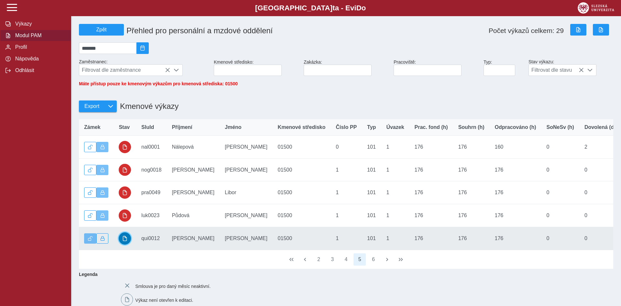
click at [124, 241] on span "button" at bounding box center [124, 238] width 5 height 5
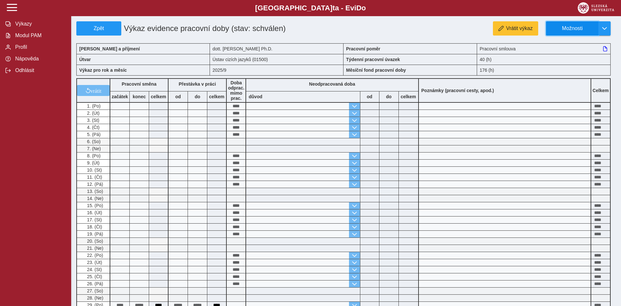
click at [577, 31] on span "Možnosti" at bounding box center [572, 29] width 42 height 6
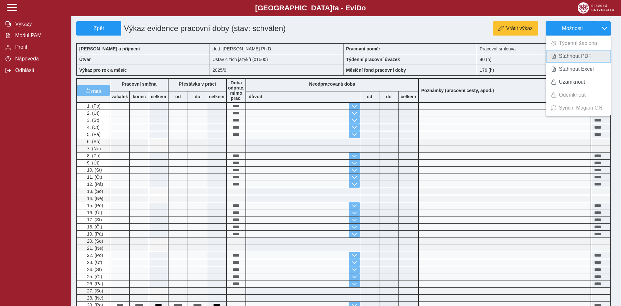
click at [577, 57] on span "Stáhnout PDF" at bounding box center [575, 56] width 33 height 5
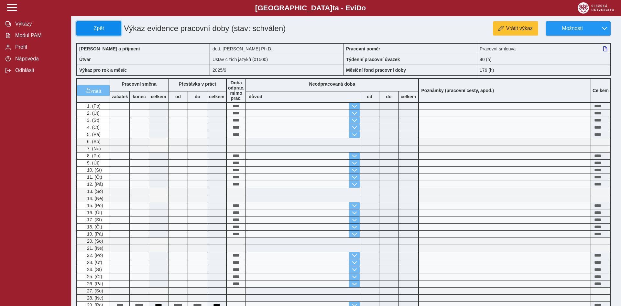
click at [109, 27] on span "Zpět" at bounding box center [98, 29] width 39 height 6
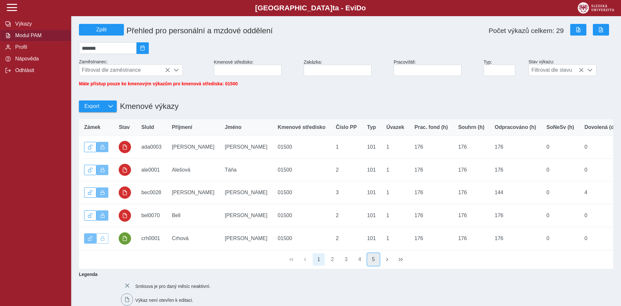
click at [371, 263] on button "5" at bounding box center [373, 260] width 12 height 12
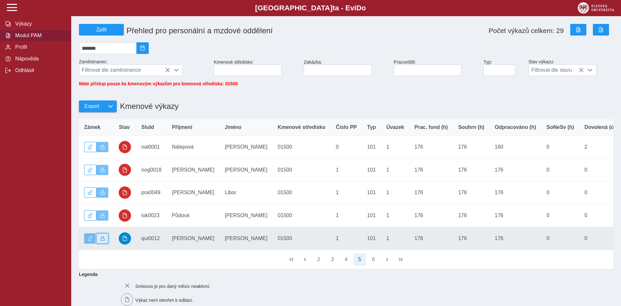
click at [100, 243] on button "button" at bounding box center [102, 238] width 12 height 10
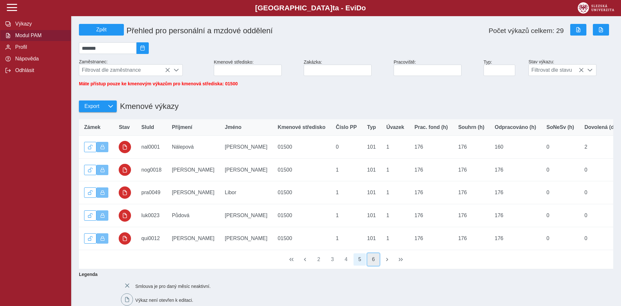
click at [374, 266] on button "6" at bounding box center [373, 260] width 12 height 12
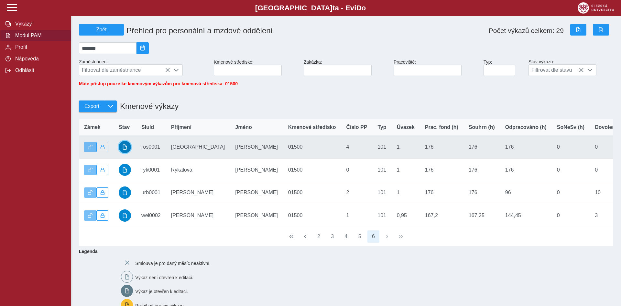
click at [124, 150] on span "button" at bounding box center [124, 147] width 5 height 5
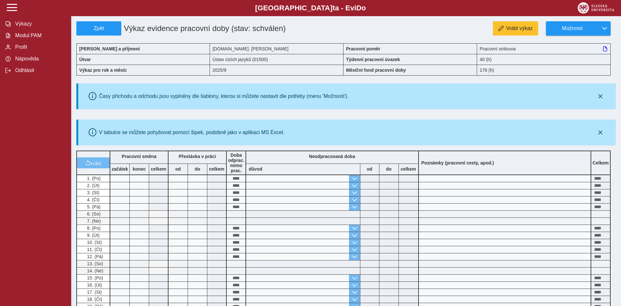
click at [568, 20] on div "Zpět Výkaz evidence pracovní doby (stav: schválen) Vrátit výkaz Možnosti Jméno …" at bounding box center [346, 264] width 550 height 529
click at [567, 27] on span "Možnosti" at bounding box center [572, 29] width 42 height 6
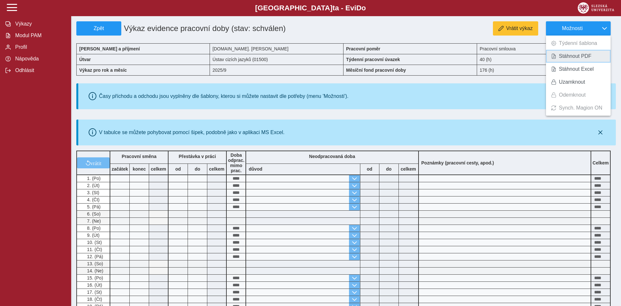
click at [569, 57] on span "Stáhnout PDF" at bounding box center [575, 56] width 33 height 5
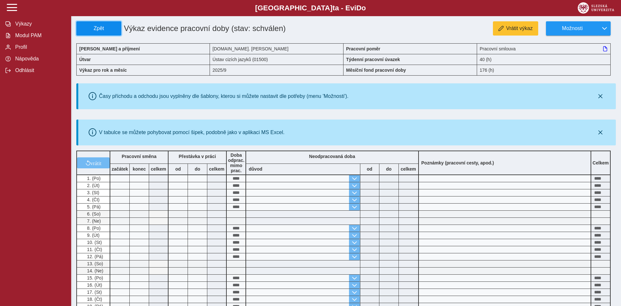
click at [91, 27] on span "Zpět" at bounding box center [98, 29] width 39 height 6
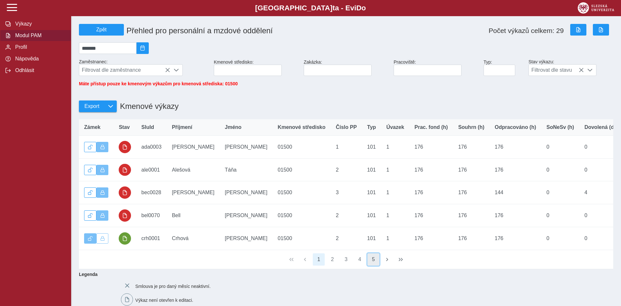
click at [378, 266] on button "5" at bounding box center [373, 260] width 12 height 12
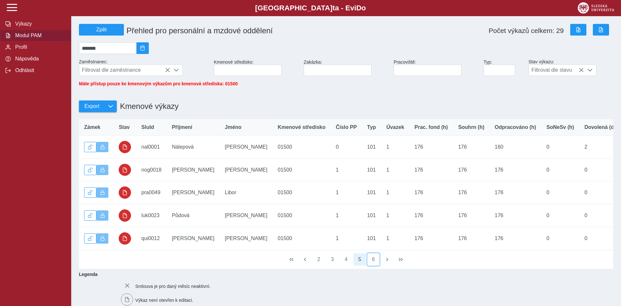
click at [378, 266] on button "6" at bounding box center [373, 260] width 12 height 12
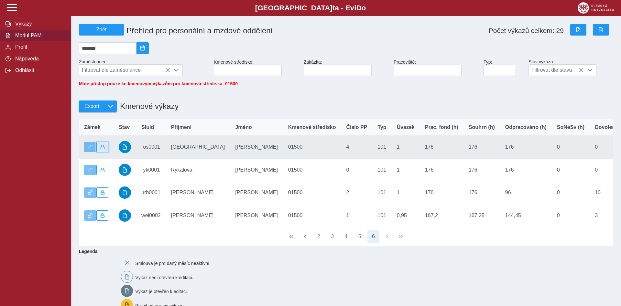
click at [102, 149] on span "button" at bounding box center [102, 147] width 5 height 5
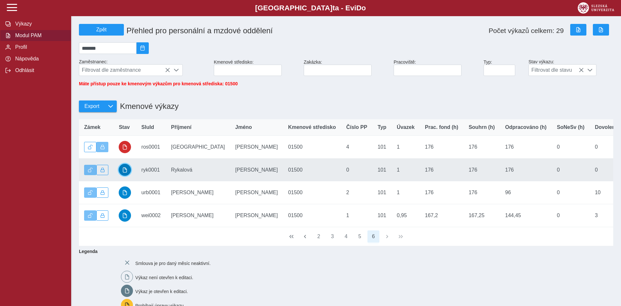
click at [128, 176] on button "button" at bounding box center [125, 170] width 12 height 12
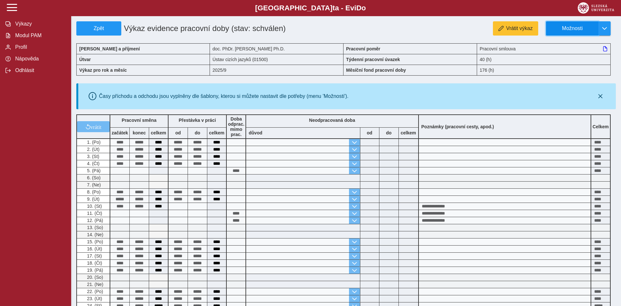
drag, startPoint x: 589, startPoint y: 25, endPoint x: 588, endPoint y: 30, distance: 5.6
click at [588, 27] on button "Možnosti" at bounding box center [572, 28] width 52 height 14
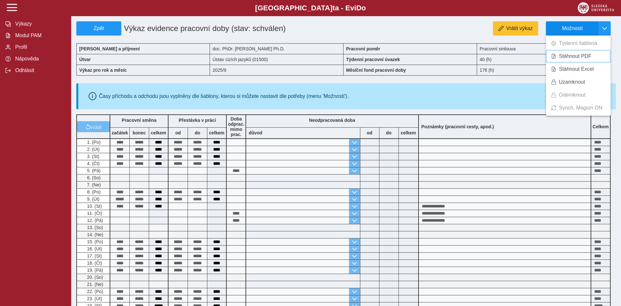
drag, startPoint x: 579, startPoint y: 55, endPoint x: 585, endPoint y: 35, distance: 20.3
click at [579, 52] on link "Stáhnout PDF" at bounding box center [578, 56] width 65 height 13
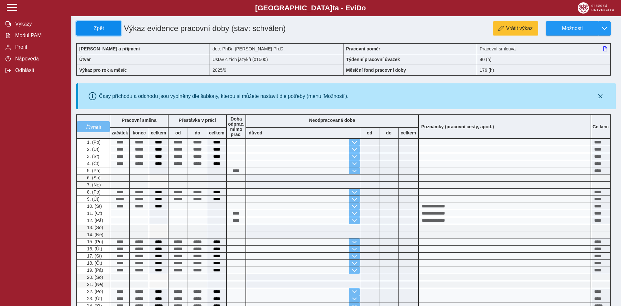
click at [91, 30] on span "Zpět" at bounding box center [98, 29] width 39 height 6
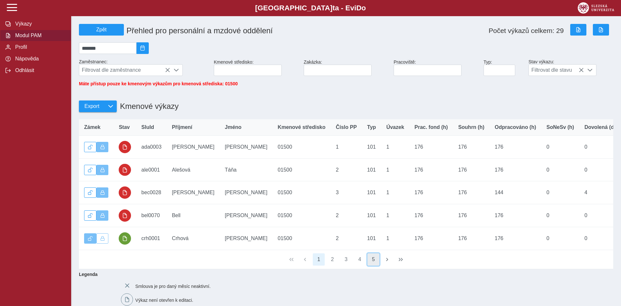
click at [374, 262] on button "5" at bounding box center [373, 260] width 12 height 12
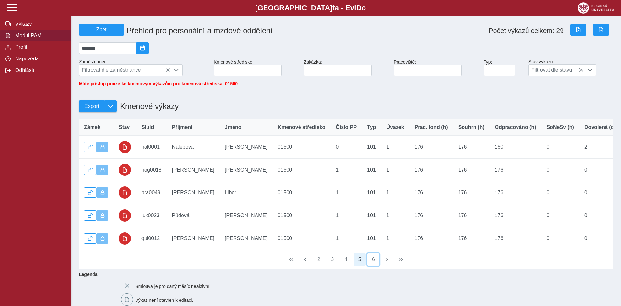
click at [372, 264] on button "6" at bounding box center [373, 260] width 12 height 12
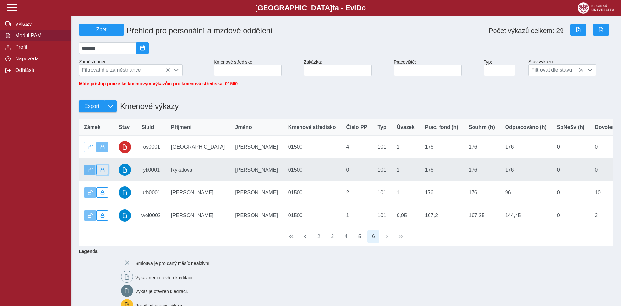
click at [101, 175] on button "button" at bounding box center [102, 170] width 12 height 10
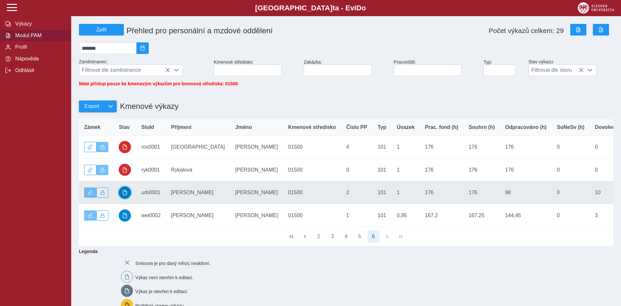
click at [130, 199] on button "button" at bounding box center [125, 193] width 12 height 12
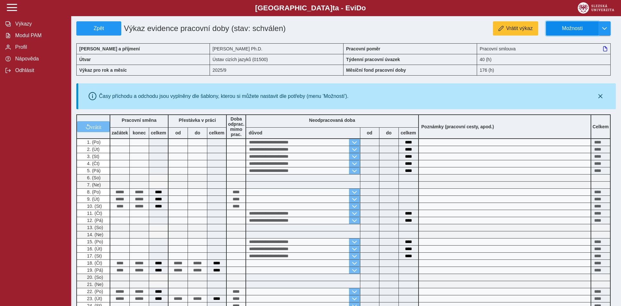
click at [568, 33] on button "Možnosti" at bounding box center [572, 28] width 52 height 14
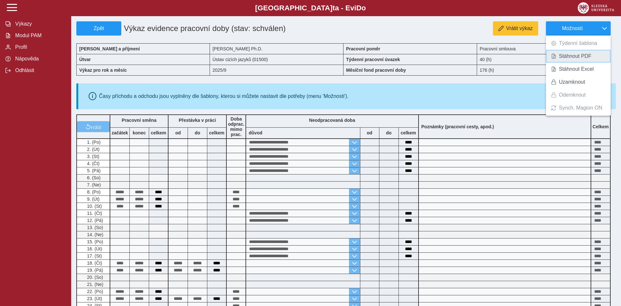
click at [569, 57] on span "Stáhnout PDF" at bounding box center [575, 56] width 33 height 5
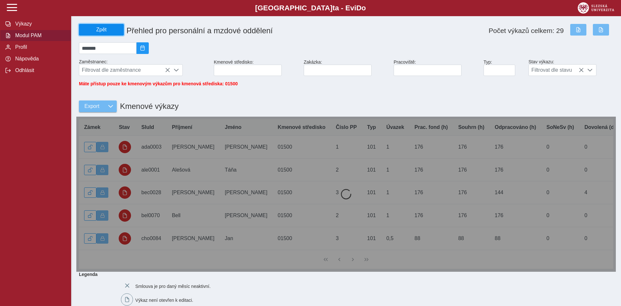
click at [93, 30] on span "Zpět" at bounding box center [101, 30] width 39 height 6
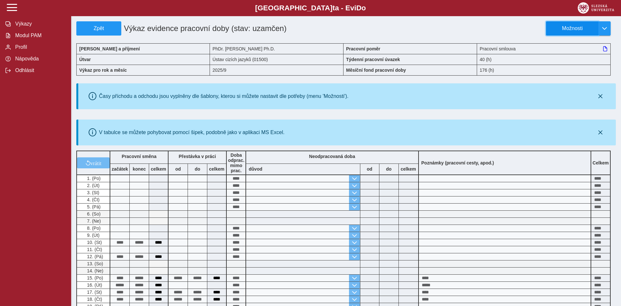
click at [565, 26] on span "Možnosti" at bounding box center [572, 29] width 42 height 6
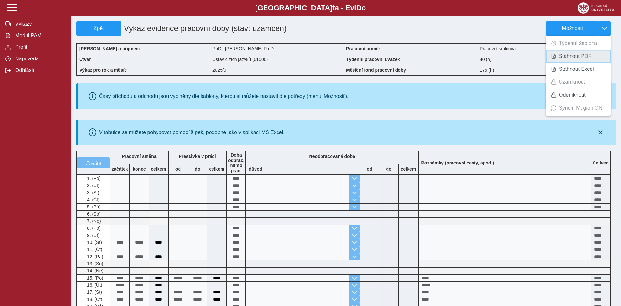
click at [567, 55] on span "Stáhnout PDF" at bounding box center [575, 56] width 33 height 5
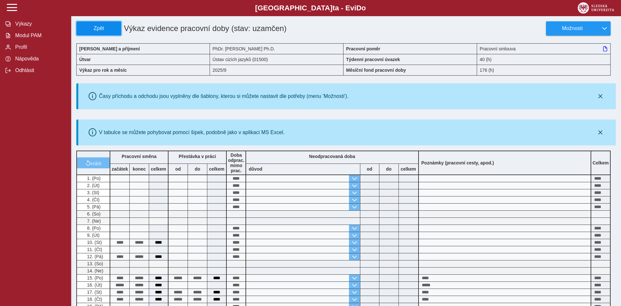
click at [97, 26] on span "Zpět" at bounding box center [98, 29] width 39 height 6
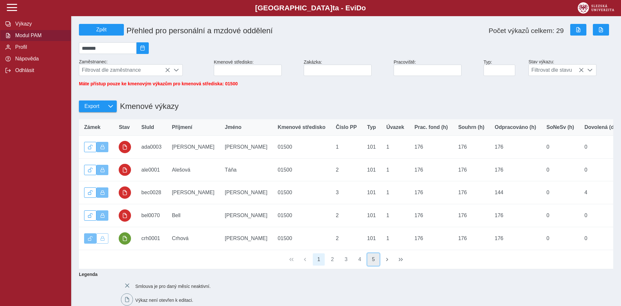
click at [374, 266] on button "5" at bounding box center [373, 260] width 12 height 12
click at [375, 264] on button "6" at bounding box center [373, 260] width 12 height 12
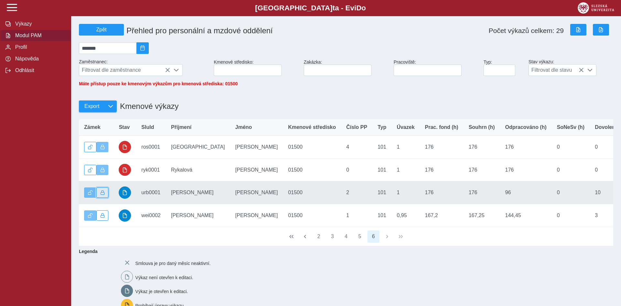
click at [102, 195] on span "button" at bounding box center [102, 192] width 5 height 5
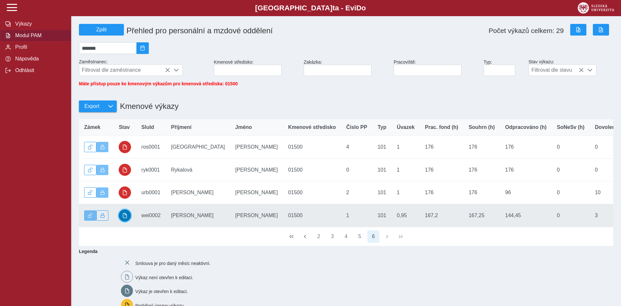
click at [124, 218] on span "button" at bounding box center [124, 215] width 5 height 5
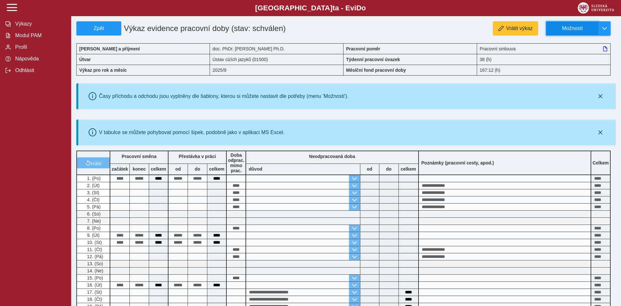
click at [579, 25] on button "Možnosti" at bounding box center [572, 28] width 52 height 14
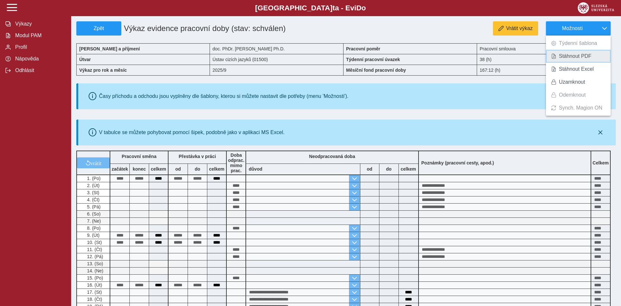
click at [566, 58] on span "Stáhnout PDF" at bounding box center [575, 56] width 33 height 5
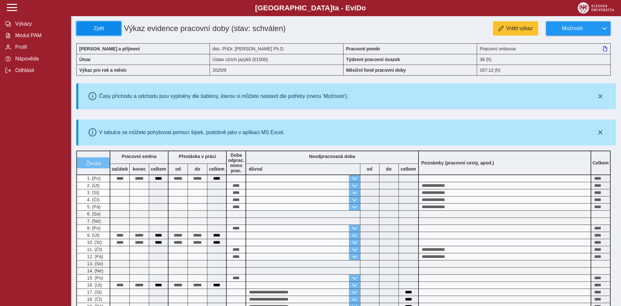
click at [94, 33] on button "Zpět" at bounding box center [98, 28] width 45 height 14
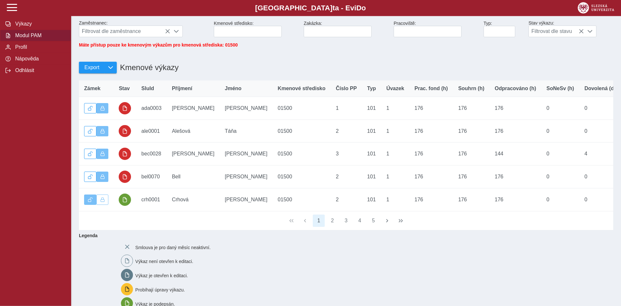
scroll to position [33, 0]
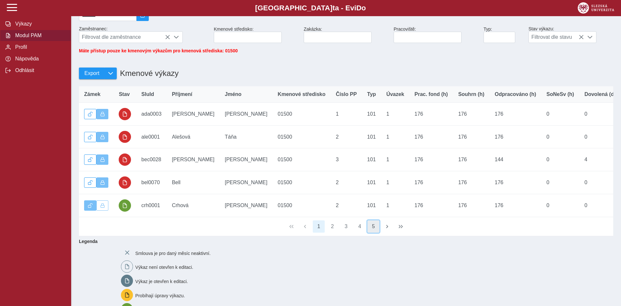
click at [373, 230] on button "5" at bounding box center [373, 227] width 12 height 12
click at [376, 232] on button "6" at bounding box center [373, 227] width 12 height 12
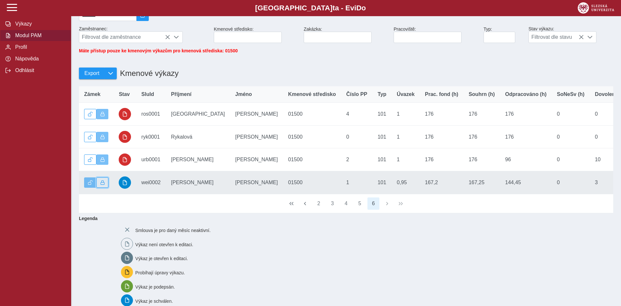
click at [101, 185] on span "button" at bounding box center [102, 182] width 5 height 5
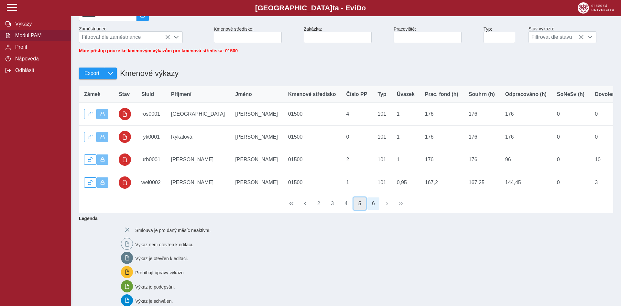
click at [359, 210] on button "5" at bounding box center [359, 204] width 12 height 12
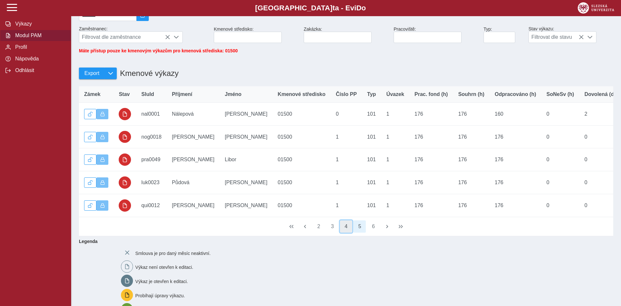
click at [347, 232] on button "4" at bounding box center [346, 227] width 12 height 12
click at [336, 233] on button "3" at bounding box center [332, 227] width 12 height 12
click at [332, 232] on button "2" at bounding box center [332, 227] width 12 height 12
click at [320, 233] on button "1" at bounding box center [319, 227] width 12 height 12
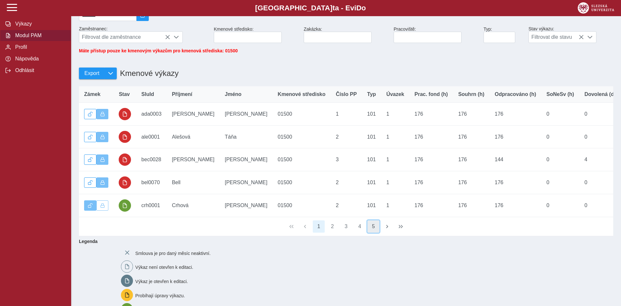
click at [376, 233] on button "5" at bounding box center [373, 227] width 12 height 12
